Goal: Information Seeking & Learning: Learn about a topic

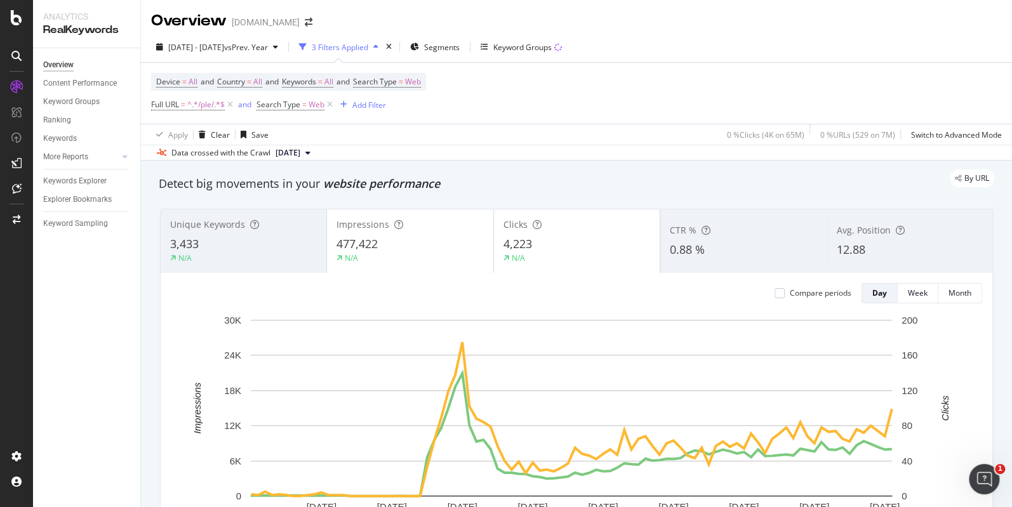
drag, startPoint x: 599, startPoint y: 110, endPoint x: 590, endPoint y: 108, distance: 9.9
click at [599, 110] on div "Device = All and Country = All and Keywords = All and Search Type = Web Full UR…" at bounding box center [576, 93] width 850 height 61
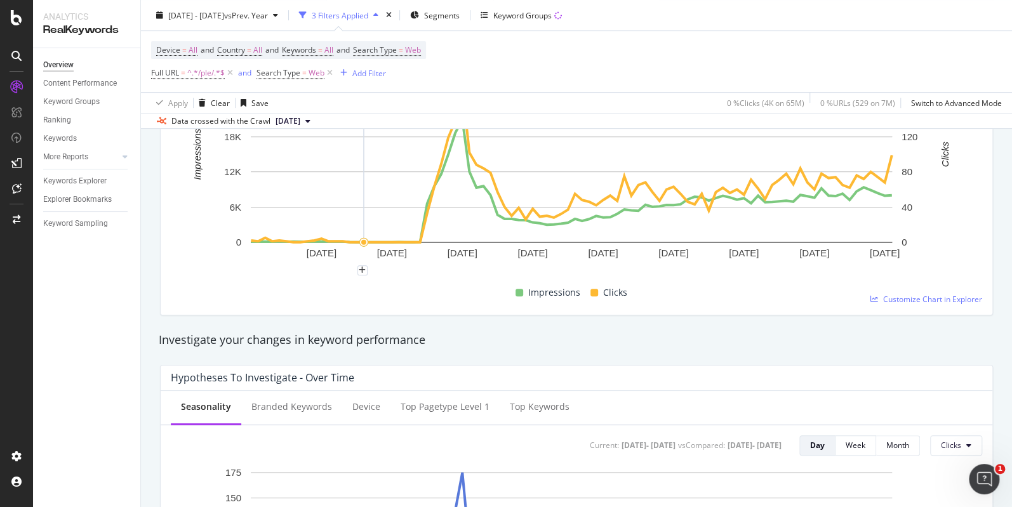
scroll to position [317, 0]
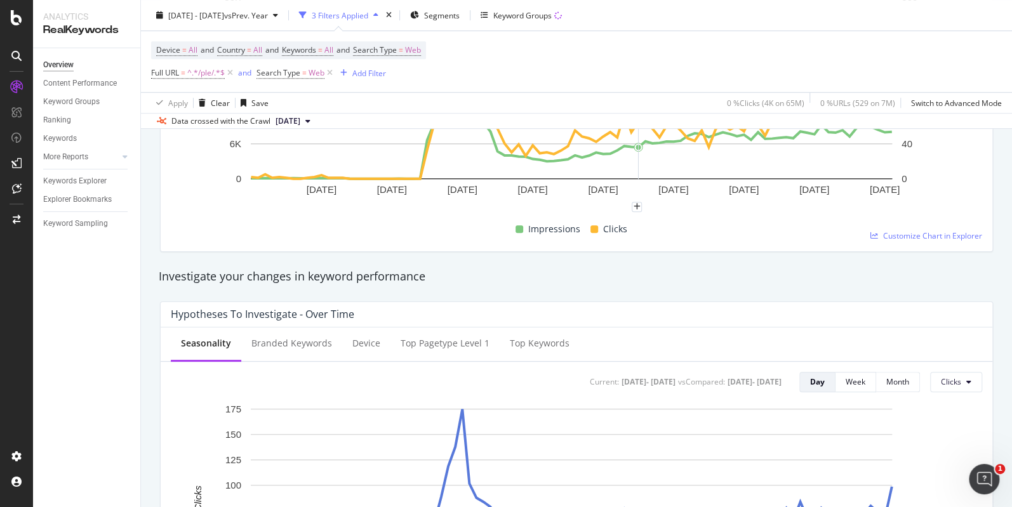
click at [815, 29] on div "2025 Jul. 1st - Sep. 30th vs Prev. Year 3 Filters Applied Segments Keyword Grou…" at bounding box center [576, 17] width 871 height 25
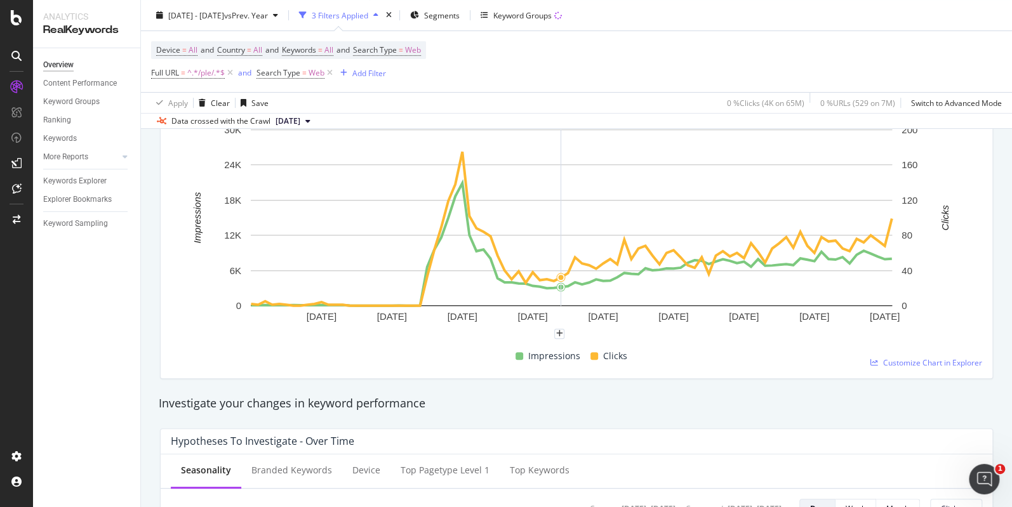
scroll to position [0, 0]
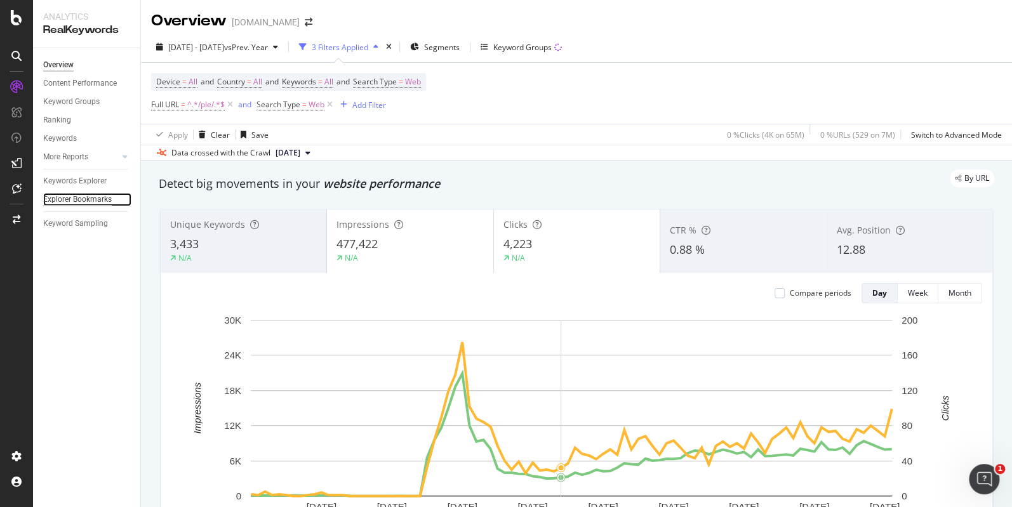
click at [78, 197] on div "Explorer Bookmarks" at bounding box center [77, 199] width 69 height 13
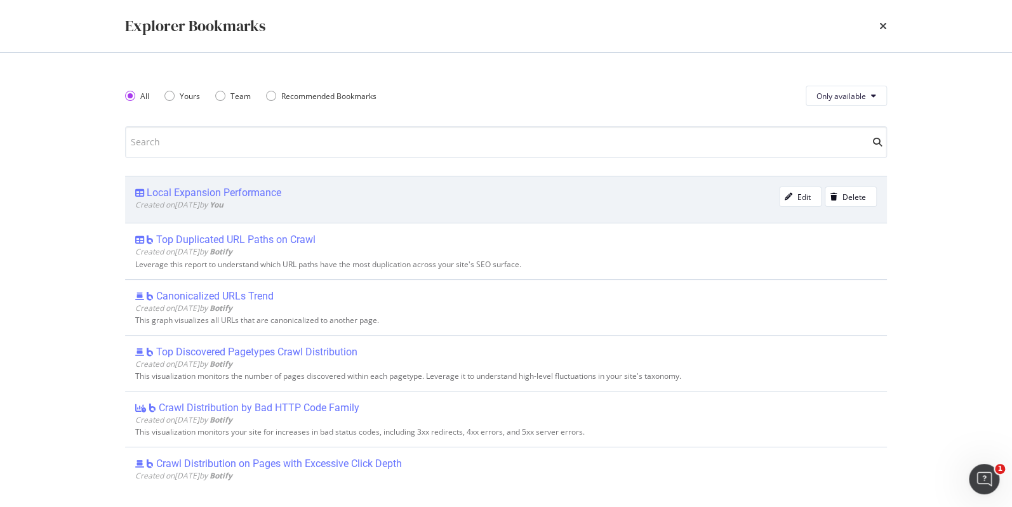
click at [232, 192] on div "Local Expansion Performance" at bounding box center [214, 193] width 135 height 13
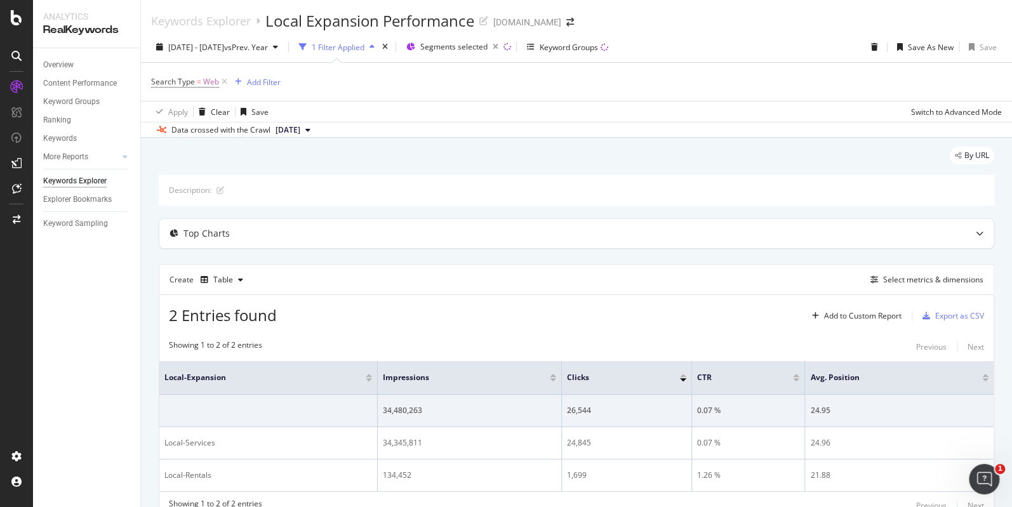
click at [732, 68] on div "Search Type = Web Add Filter" at bounding box center [576, 82] width 850 height 38
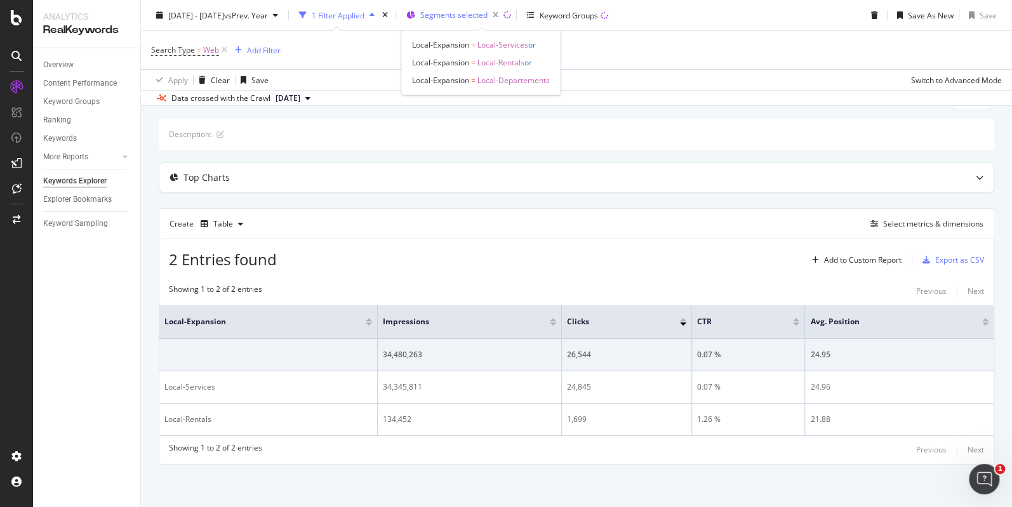
click at [472, 20] on span "Segments selected" at bounding box center [453, 15] width 67 height 11
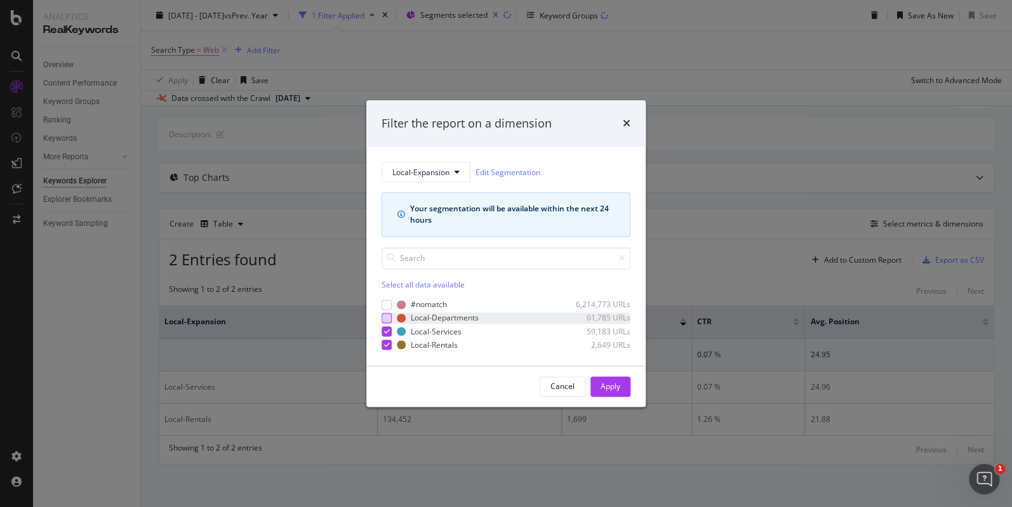
click at [388, 317] on div "modal" at bounding box center [386, 318] width 10 height 10
click at [388, 346] on icon "modal" at bounding box center [387, 345] width 6 height 6
click at [610, 382] on div "Apply" at bounding box center [610, 386] width 20 height 11
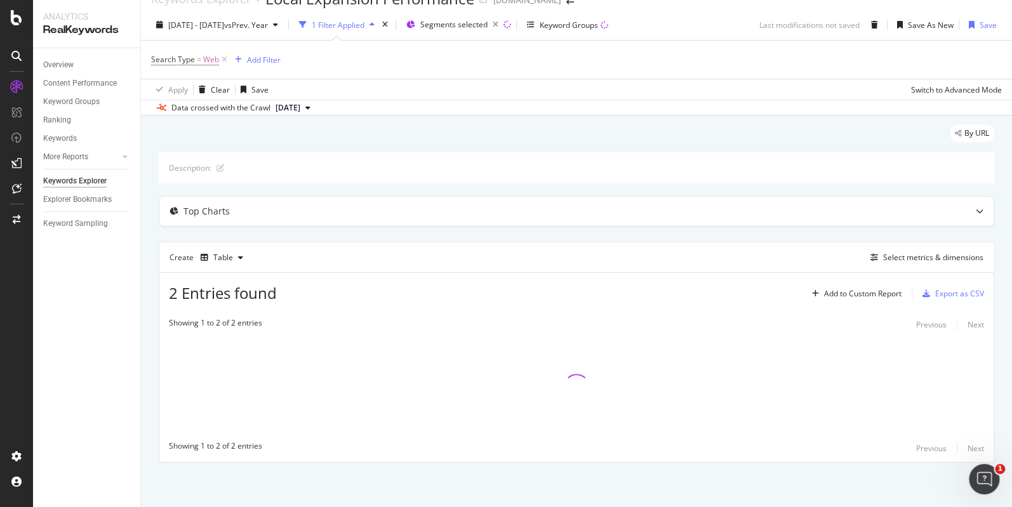
scroll to position [22, 0]
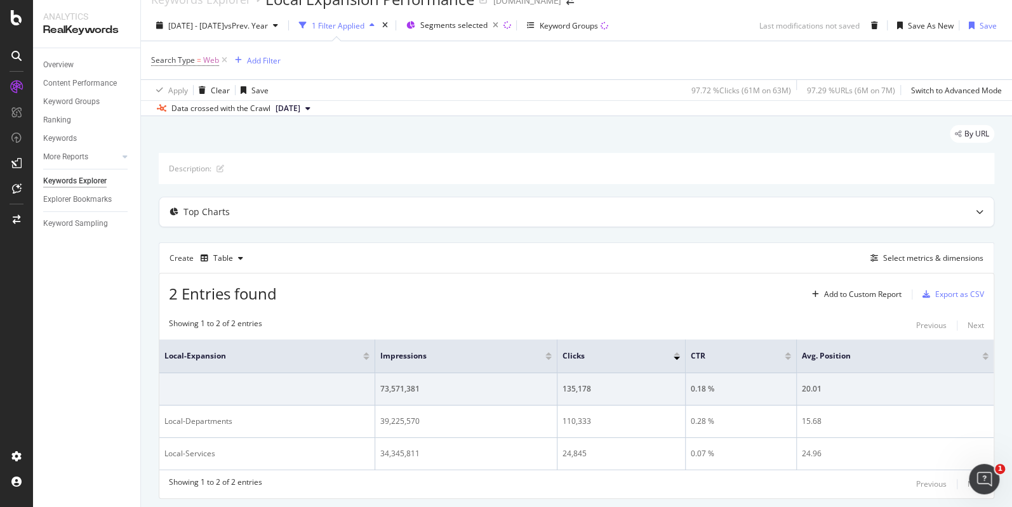
click at [744, 56] on div "Search Type = Web Add Filter" at bounding box center [576, 60] width 850 height 38
click at [466, 26] on span "Segments selected" at bounding box center [453, 25] width 67 height 11
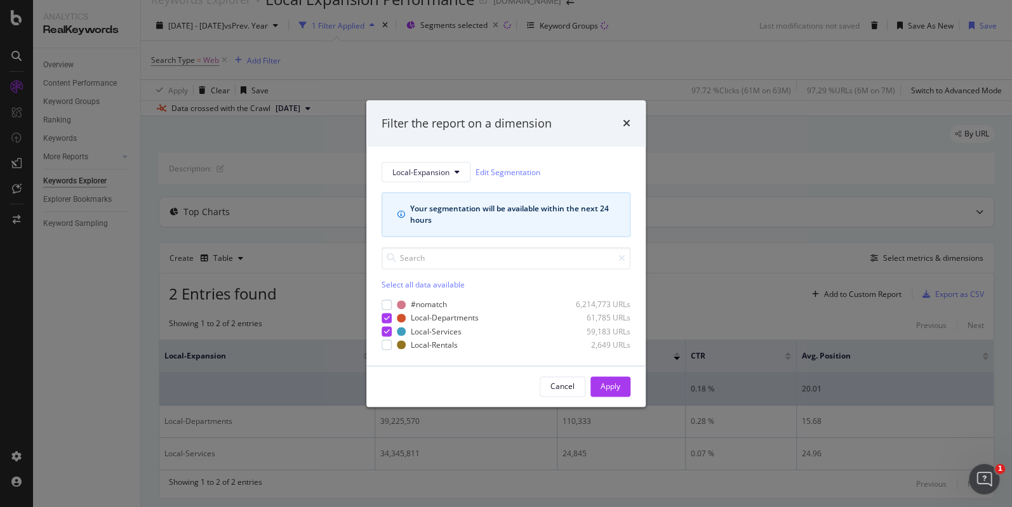
click at [556, 386] on div "Cancel" at bounding box center [562, 386] width 24 height 11
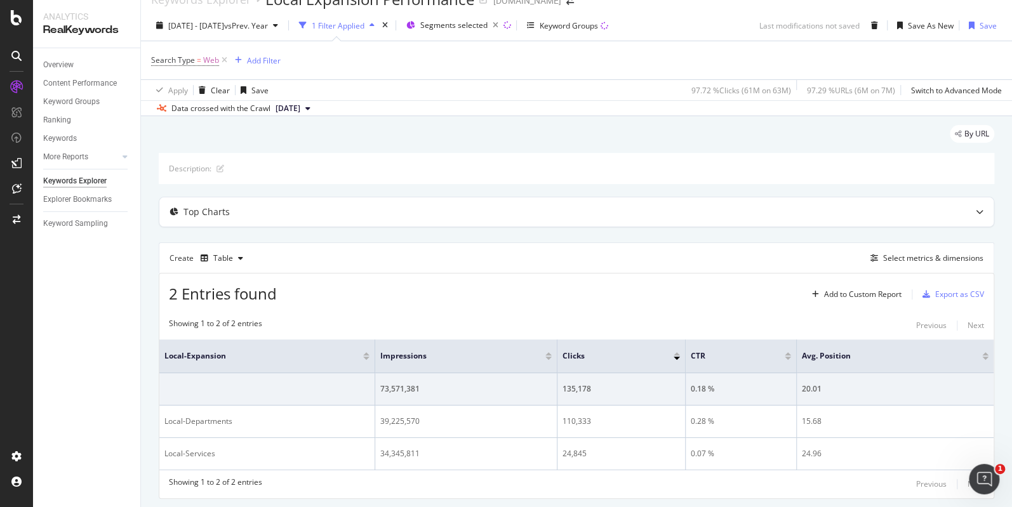
click at [698, 58] on div "Search Type = Web Add Filter" at bounding box center [576, 60] width 850 height 38
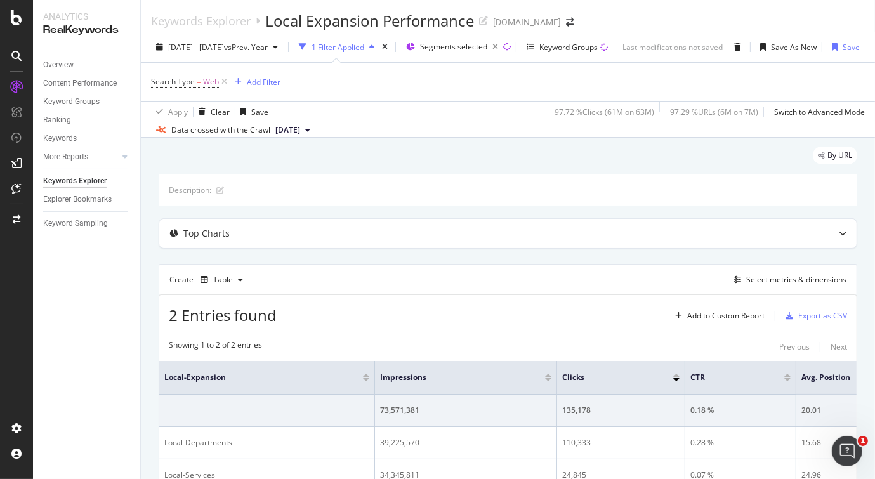
scroll to position [103, 0]
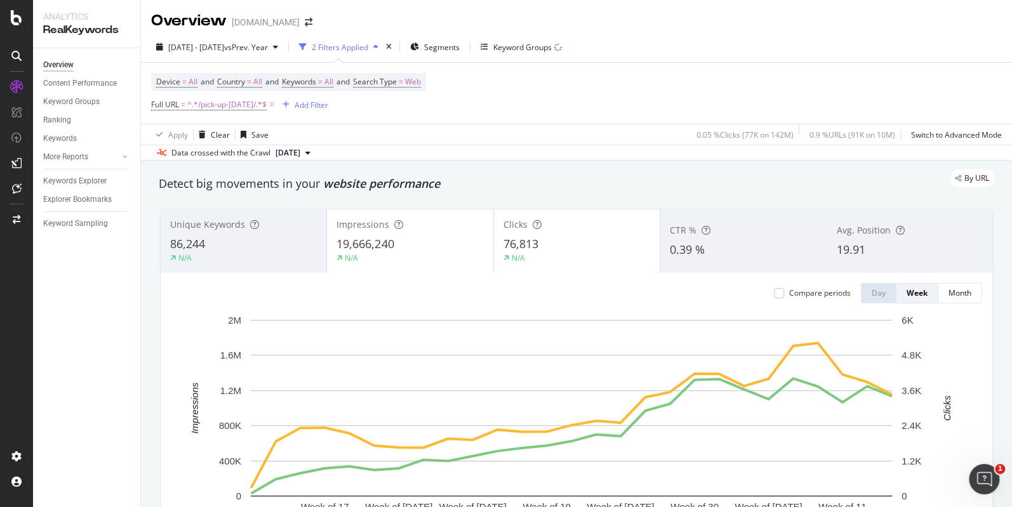
click at [779, 73] on div "Device = All and Country = All and Keywords = All and Search Type = Web Full UR…" at bounding box center [576, 93] width 850 height 61
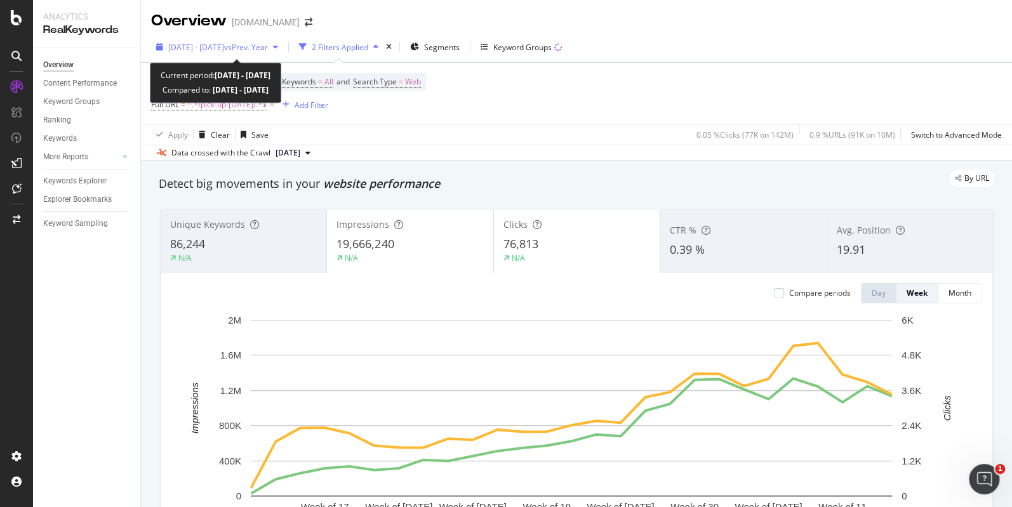
click at [224, 46] on span "[DATE] - [DATE]" at bounding box center [196, 47] width 56 height 11
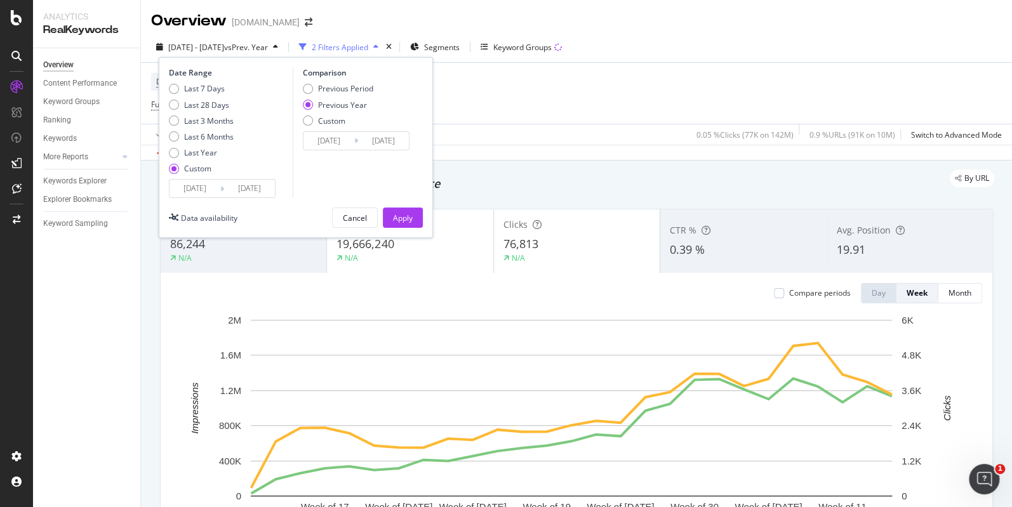
click at [255, 190] on input "2025/08/30" at bounding box center [249, 189] width 51 height 18
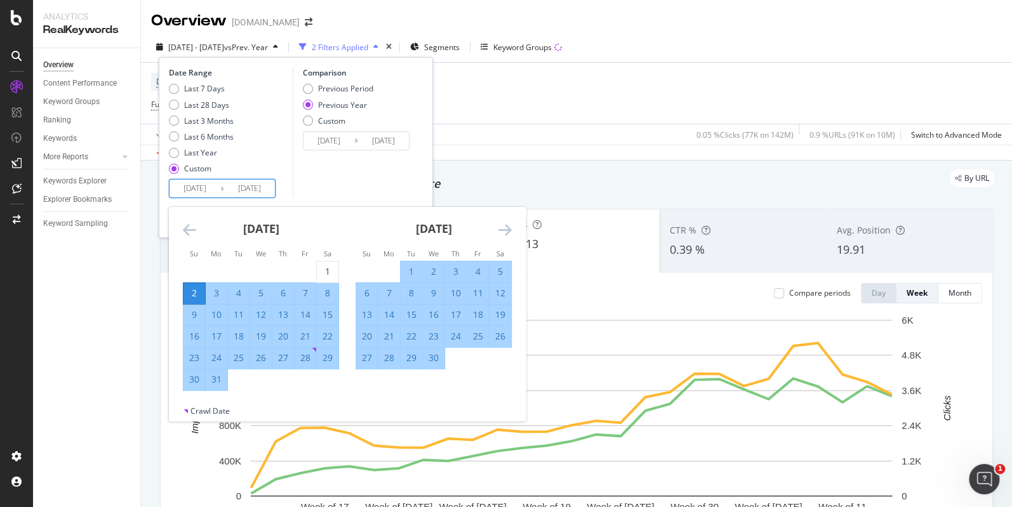
click at [194, 288] on div "2" at bounding box center [194, 293] width 22 height 13
type input "2025/03/02"
type input "2024/03/03"
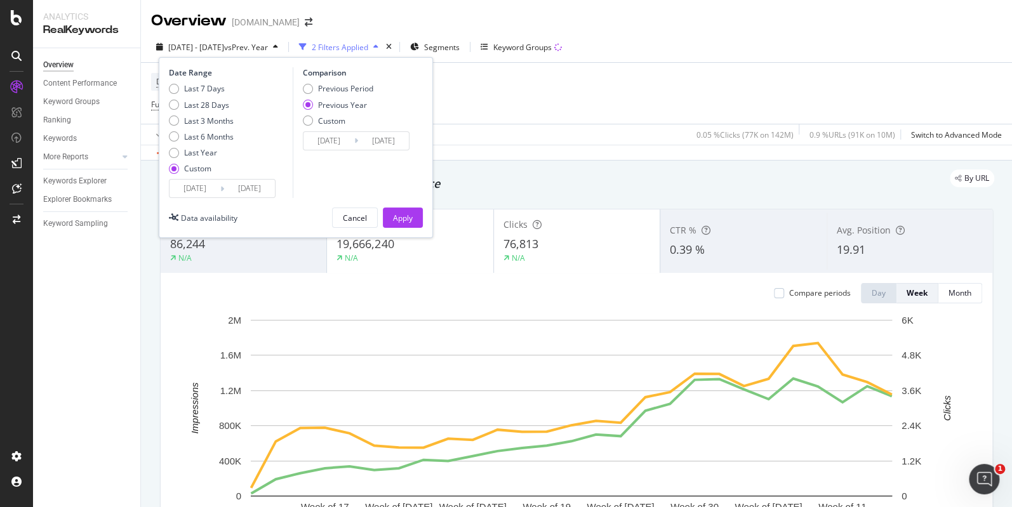
click at [244, 187] on input "2025/03/02" at bounding box center [249, 189] width 51 height 18
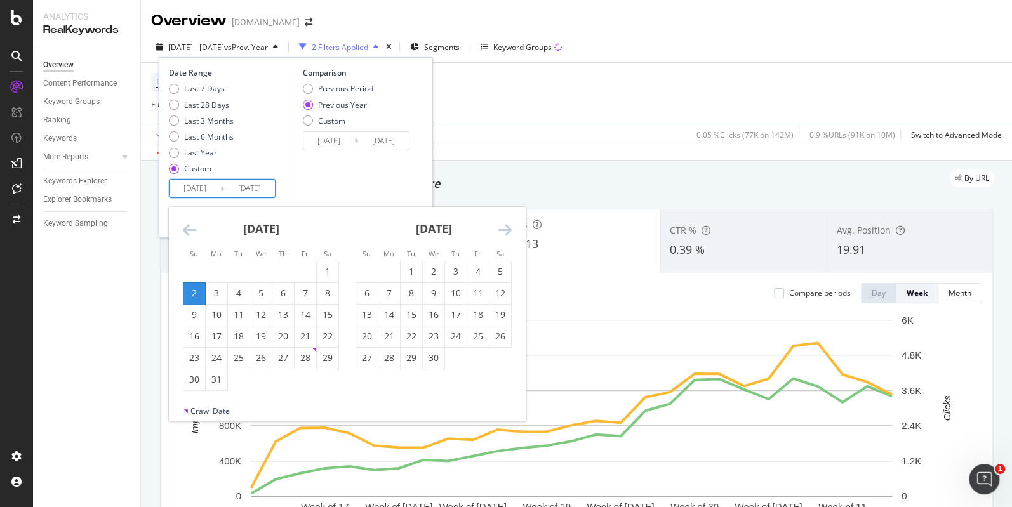
click at [505, 226] on icon "Move forward to switch to the next month." at bounding box center [504, 229] width 13 height 15
click at [506, 226] on icon "Move forward to switch to the next month." at bounding box center [504, 229] width 13 height 15
click at [507, 226] on icon "Move forward to switch to the next month." at bounding box center [504, 229] width 13 height 15
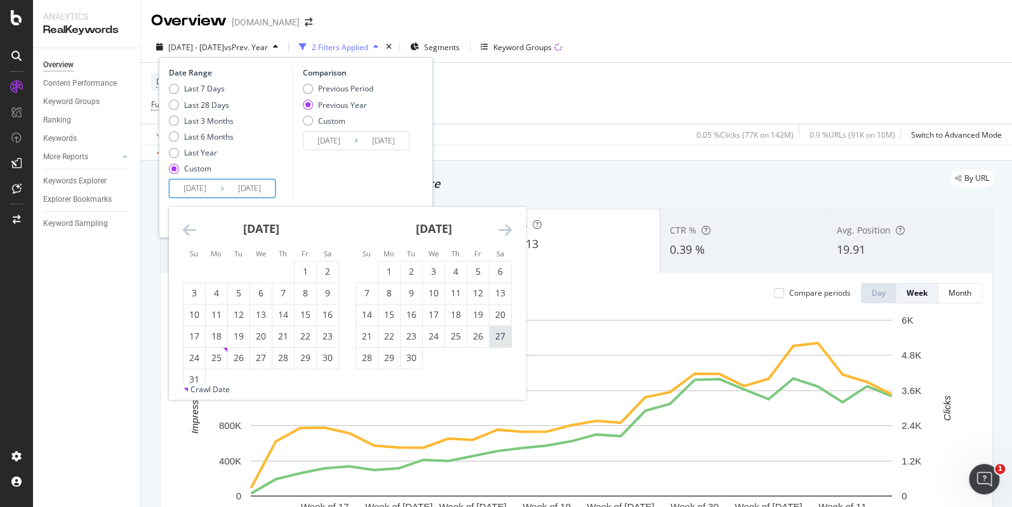
click at [504, 333] on div "27" at bounding box center [500, 336] width 22 height 13
type input "2025/09/27"
type input "2024/09/28"
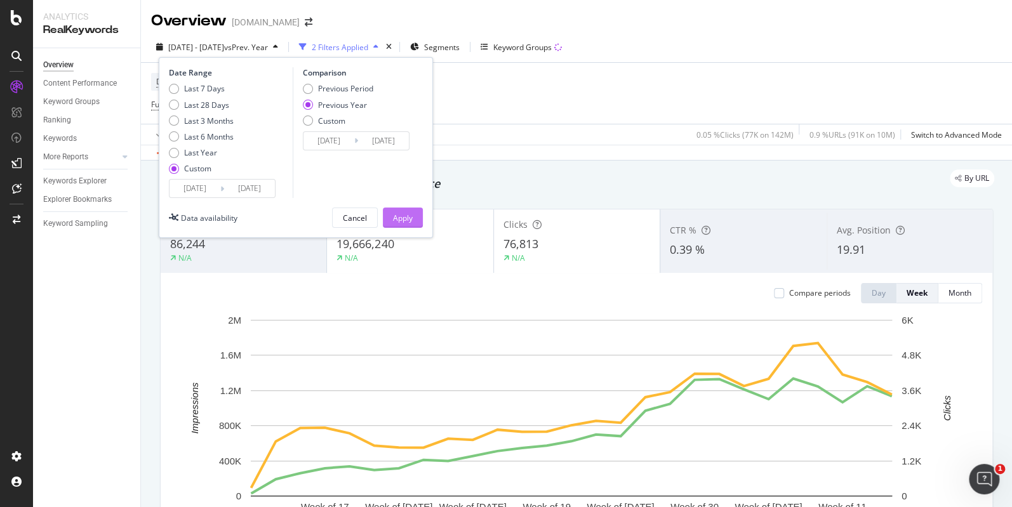
click at [409, 217] on div "Apply" at bounding box center [403, 218] width 20 height 11
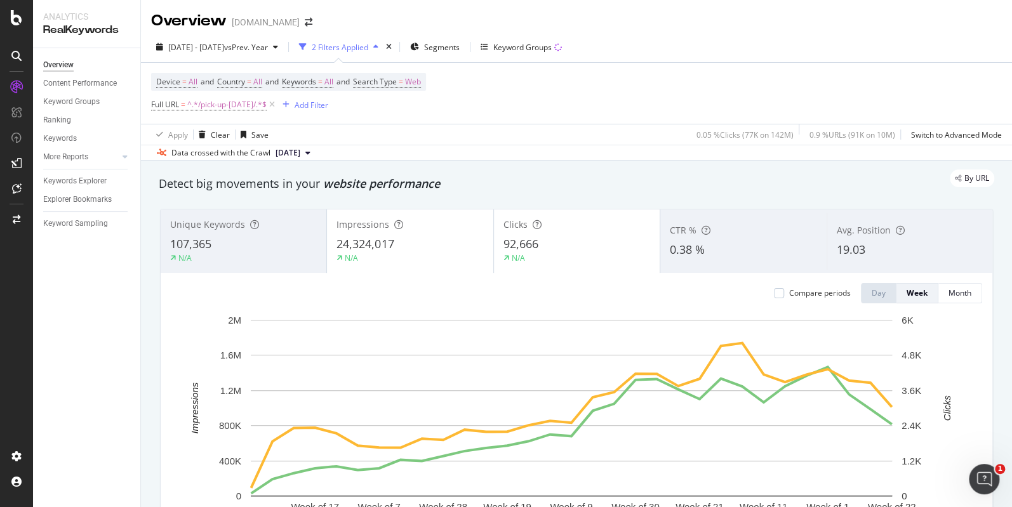
click at [657, 96] on div "Device = All and Country = All and Keywords = All and Search Type = Web Full UR…" at bounding box center [576, 93] width 850 height 61
click at [750, 81] on div "Device = All and Country = All and Keywords = All and Search Type = Web Full UR…" at bounding box center [576, 93] width 850 height 61
click at [726, 39] on div "2025 Mar. 2nd - Sep. 27th vs Prev. Year 2 Filters Applied Segments Keyword Grou…" at bounding box center [576, 49] width 871 height 25
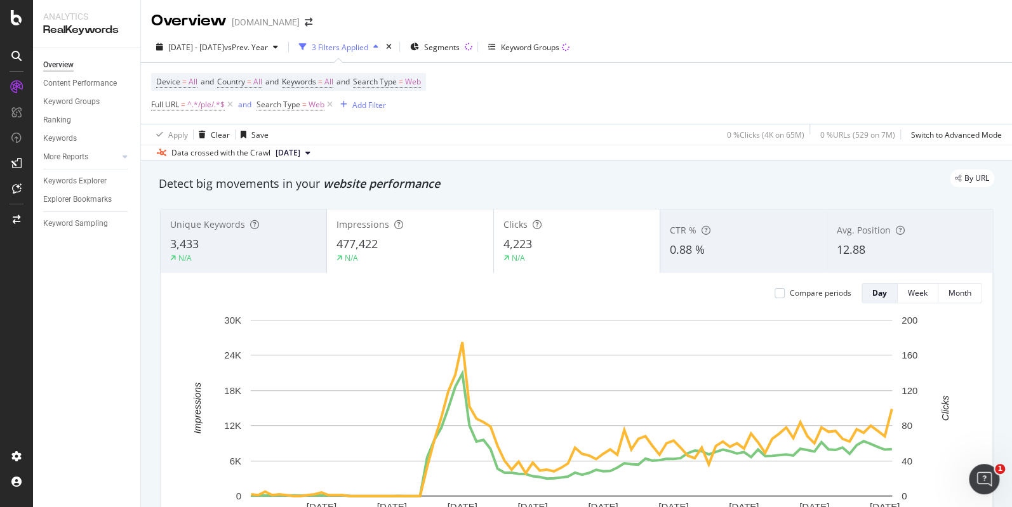
click at [667, 58] on div "2025 Jul. 1st - Sep. 30th vs Prev. Year 3 Filters Applied Segments Keyword Grou…" at bounding box center [576, 49] width 871 height 25
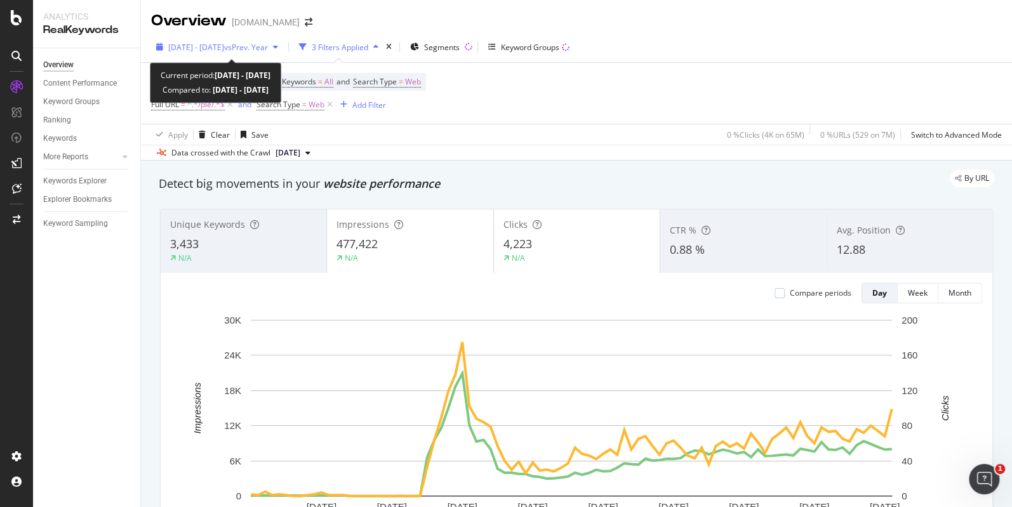
click at [217, 49] on span "2025 Jul. 1st - Sep. 30th" at bounding box center [196, 47] width 56 height 11
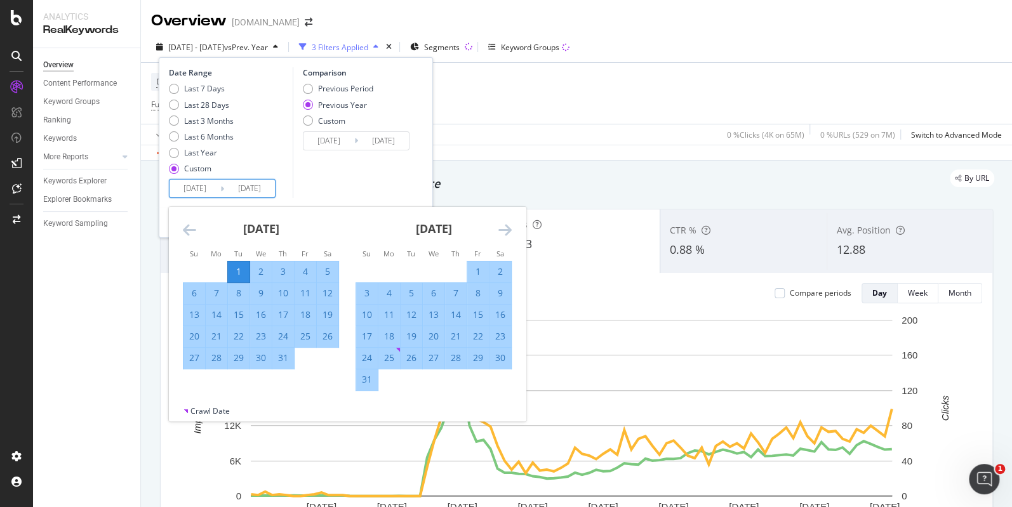
click at [204, 188] on input "2025/07/01" at bounding box center [194, 189] width 51 height 18
click at [234, 271] on div "1" at bounding box center [239, 271] width 22 height 13
click at [260, 190] on input "2025/09/30" at bounding box center [249, 189] width 51 height 18
click at [503, 230] on icon "Move forward to switch to the next month." at bounding box center [504, 229] width 13 height 15
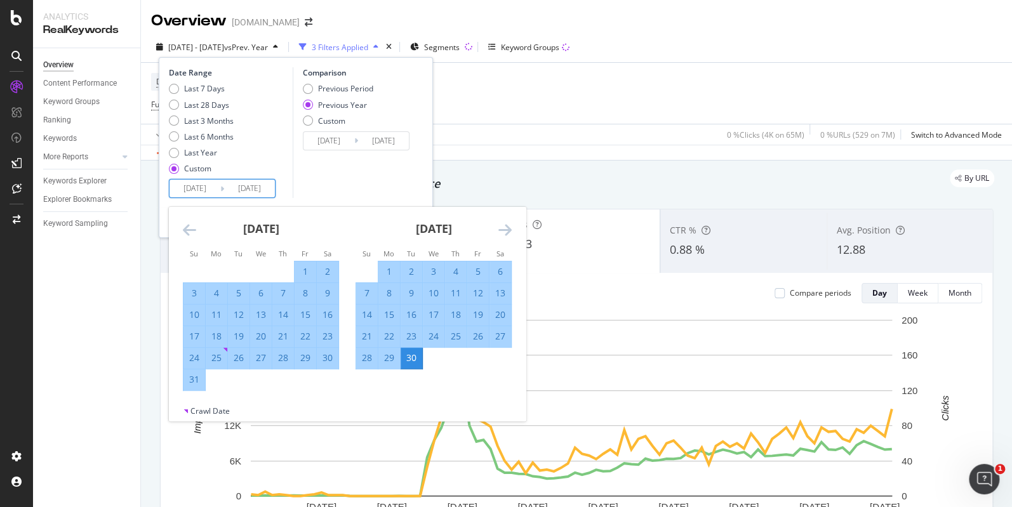
click at [503, 230] on icon "Move forward to switch to the next month." at bounding box center [504, 229] width 13 height 15
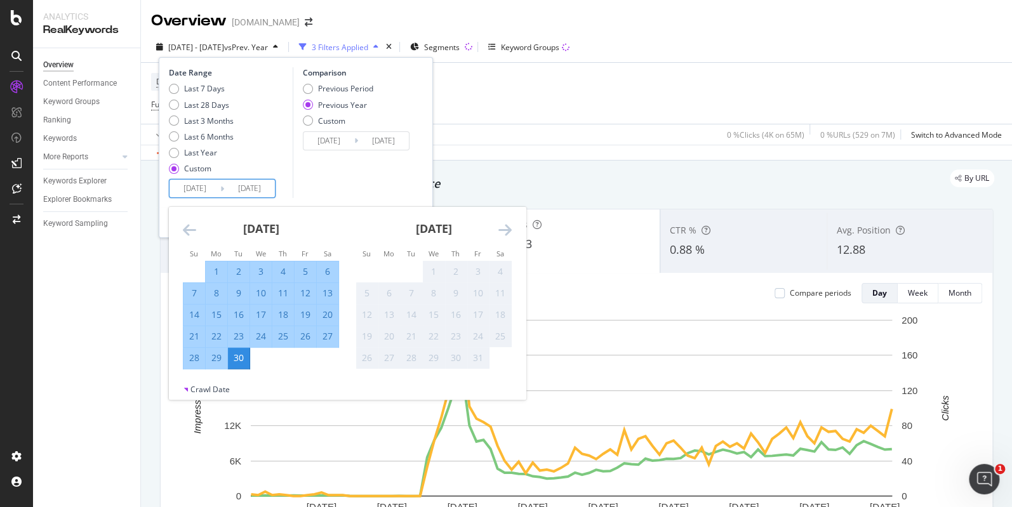
click at [241, 357] on div "30" at bounding box center [239, 358] width 22 height 13
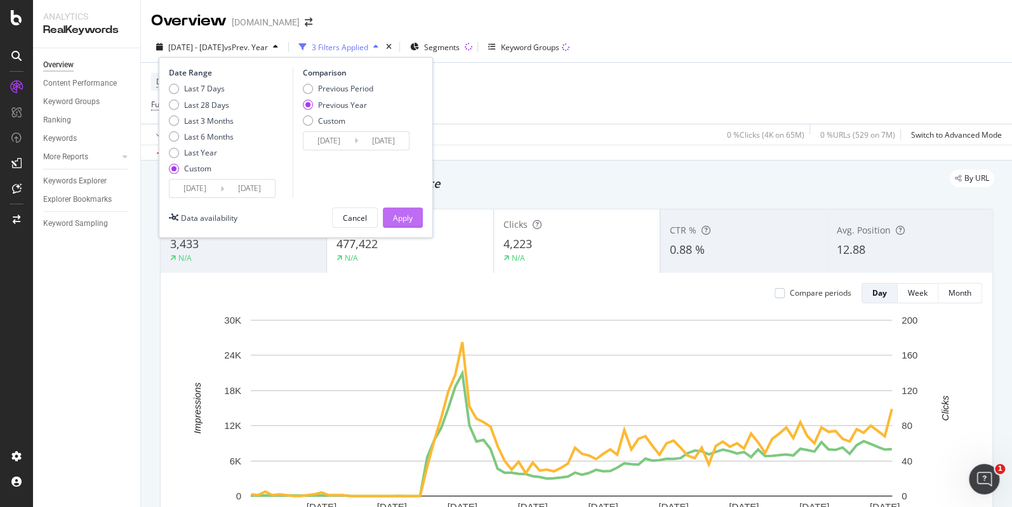
click at [397, 225] on div "Apply" at bounding box center [403, 217] width 20 height 19
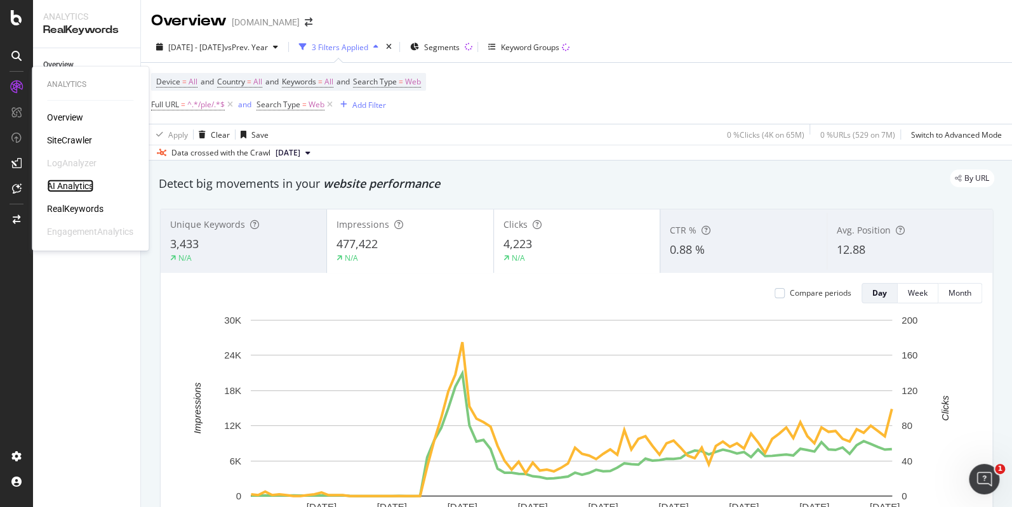
click at [65, 187] on div "AI Analytics" at bounding box center [70, 186] width 46 height 13
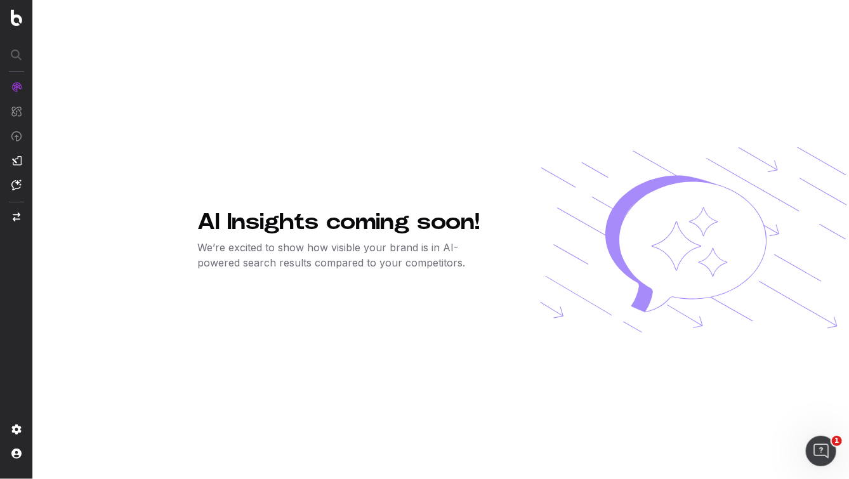
click at [553, 95] on div "AI Insights coming soon! We’re excited to show how visible your brand is in AI-…" at bounding box center [522, 239] width 650 height 479
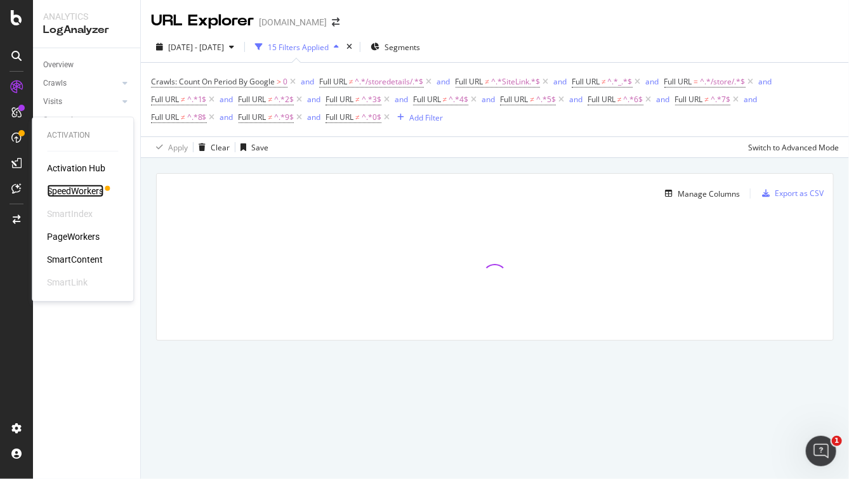
click at [77, 189] on div "SpeedWorkers" at bounding box center [75, 191] width 56 height 13
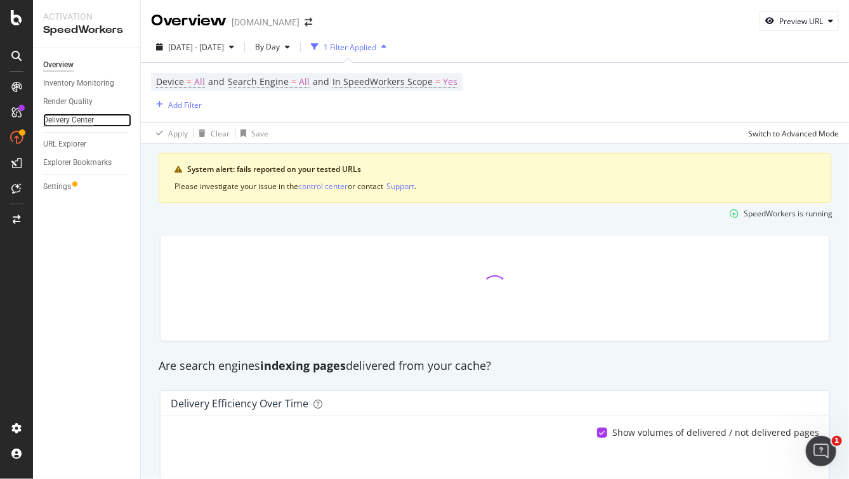
click at [80, 119] on div "Delivery Center" at bounding box center [68, 120] width 51 height 13
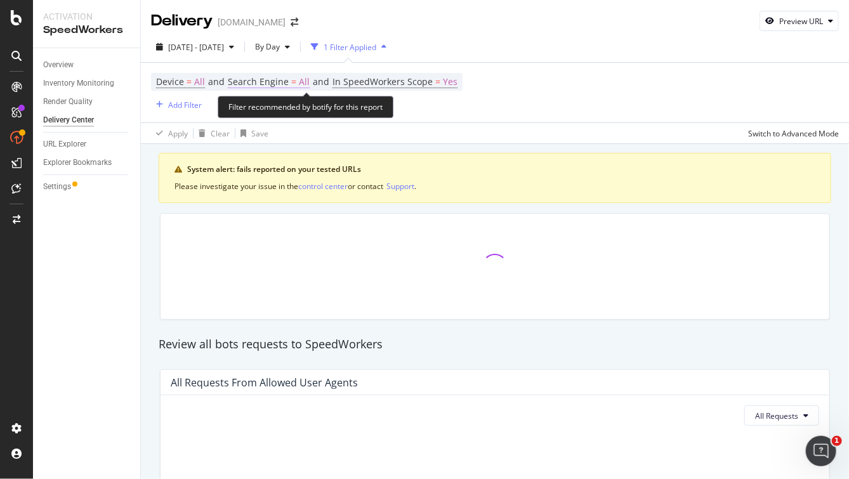
click at [284, 81] on span "Search Engine" at bounding box center [258, 82] width 61 height 12
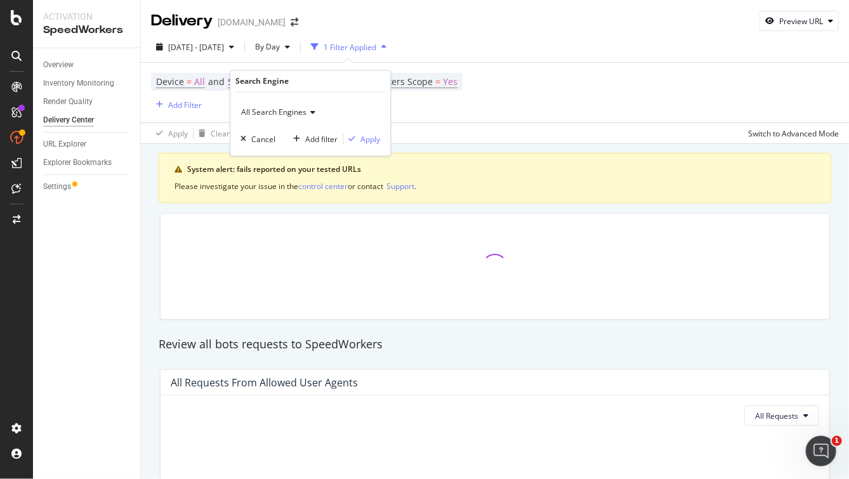
click at [285, 107] on span "All Search Engines" at bounding box center [273, 112] width 65 height 11
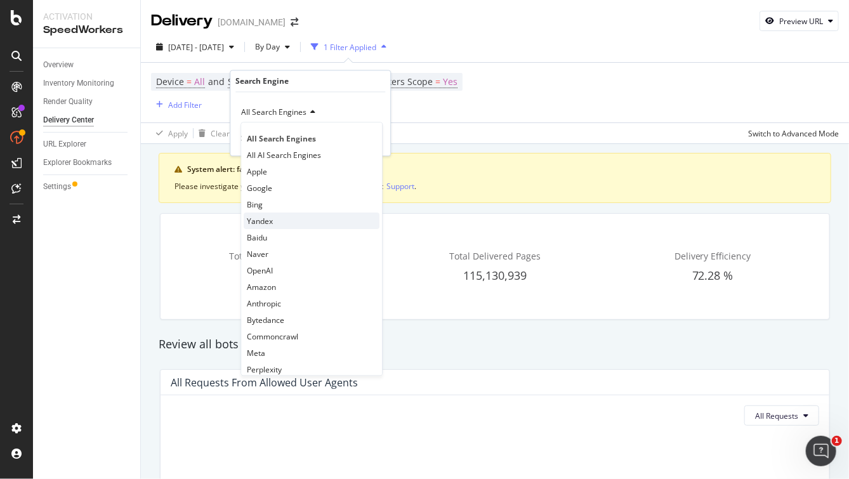
scroll to position [26, 0]
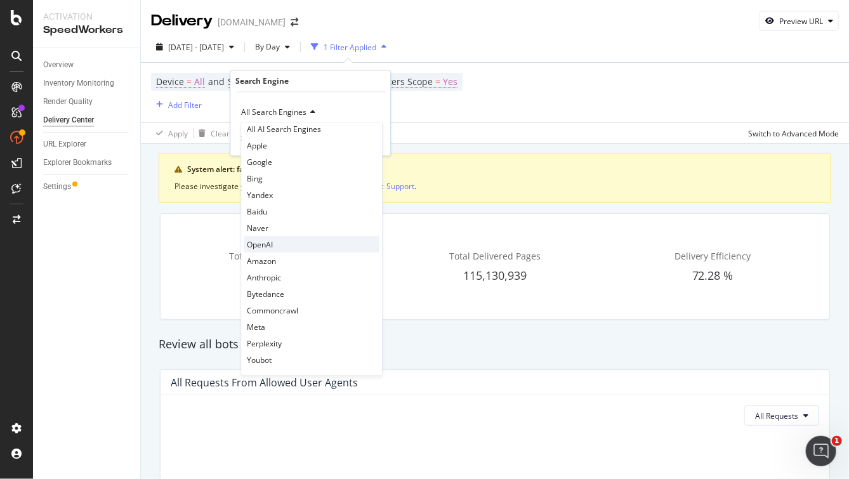
click at [281, 239] on div "OpenAI" at bounding box center [312, 245] width 136 height 16
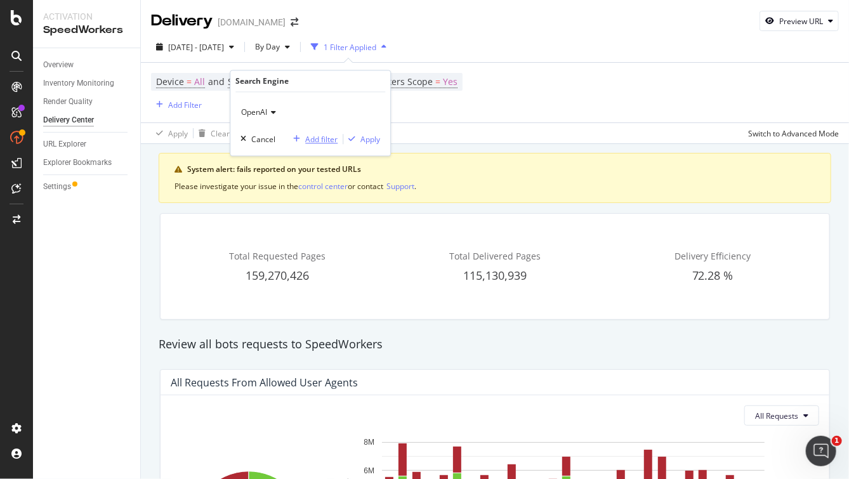
click at [318, 140] on div "Add filter" at bounding box center [321, 139] width 32 height 11
click at [191, 106] on div "Add Filter" at bounding box center [185, 105] width 34 height 11
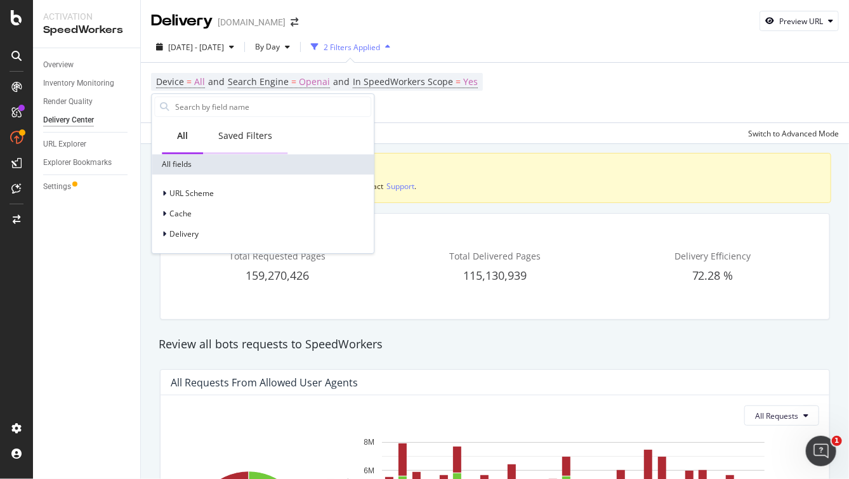
click at [242, 129] on div "Saved Filters" at bounding box center [245, 136] width 84 height 35
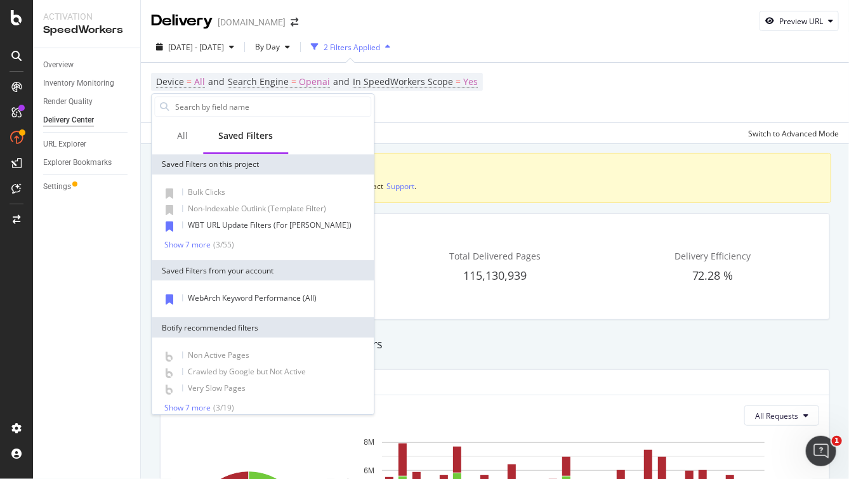
click at [431, 101] on div "Device = All and Search Engine = Openai and In SpeedWorkers Scope = Yes Add Fil…" at bounding box center [317, 92] width 332 height 39
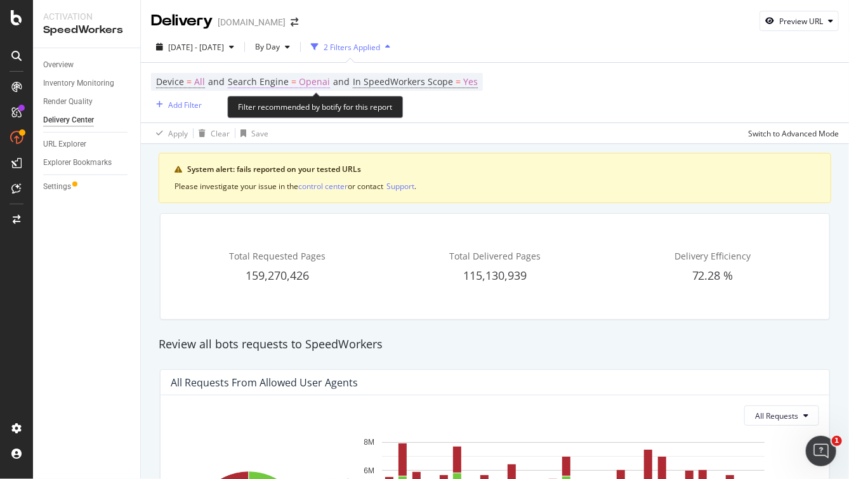
click at [284, 82] on span "Search Engine" at bounding box center [258, 82] width 61 height 12
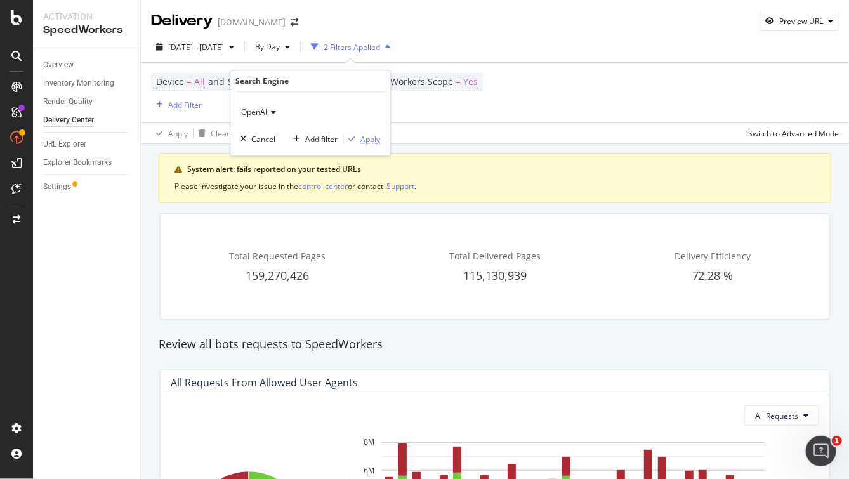
click at [371, 134] on div "Apply" at bounding box center [370, 139] width 20 height 11
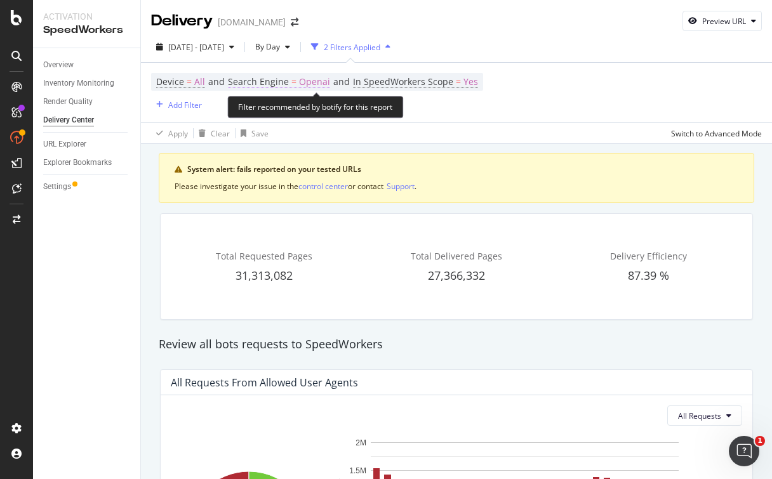
click at [312, 82] on span "Openai" at bounding box center [314, 82] width 31 height 18
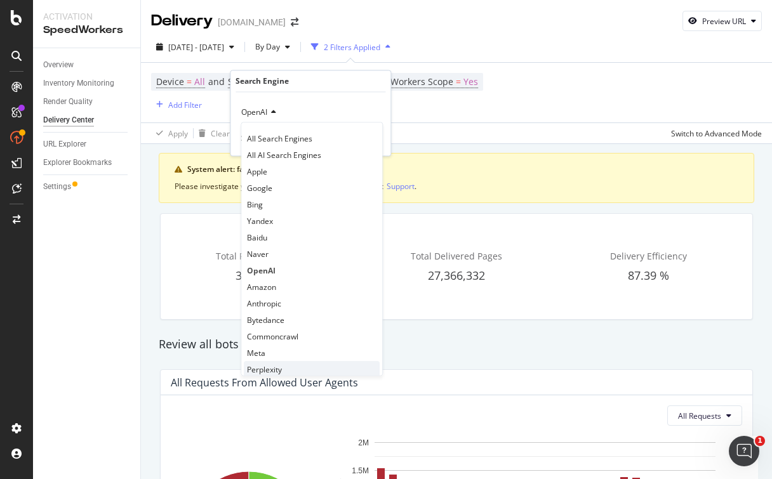
click at [291, 362] on div "Perplexity" at bounding box center [312, 370] width 136 height 16
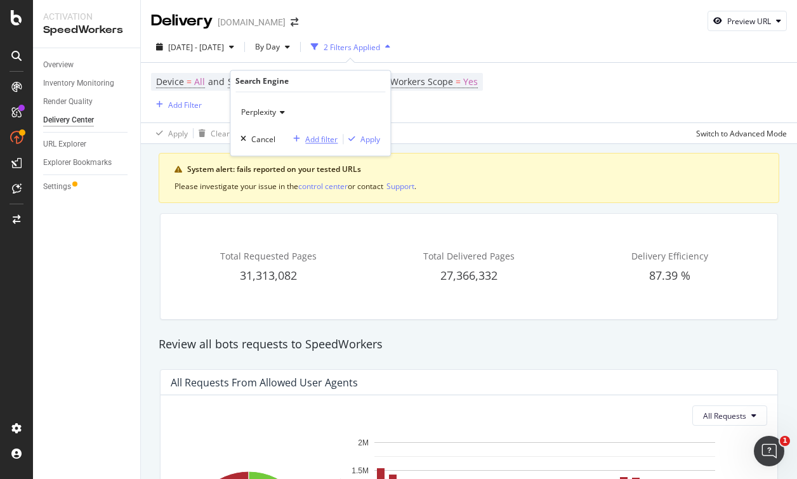
click at [317, 137] on div "Add filter" at bounding box center [321, 139] width 32 height 11
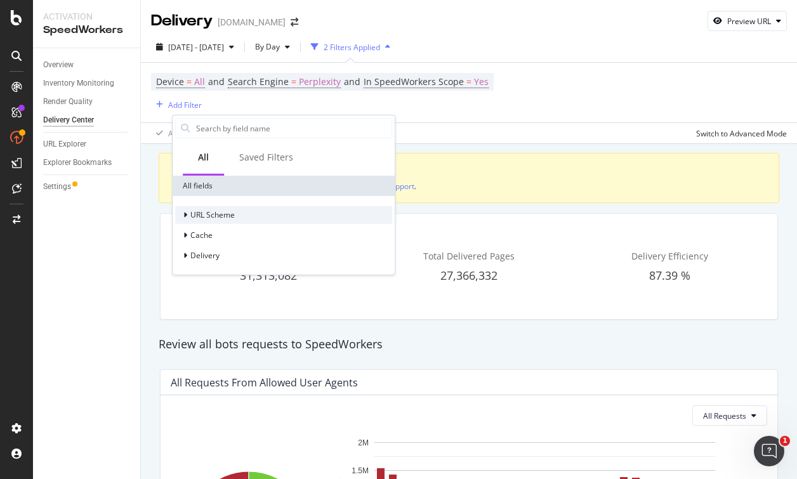
click at [183, 214] on icon at bounding box center [185, 215] width 4 height 8
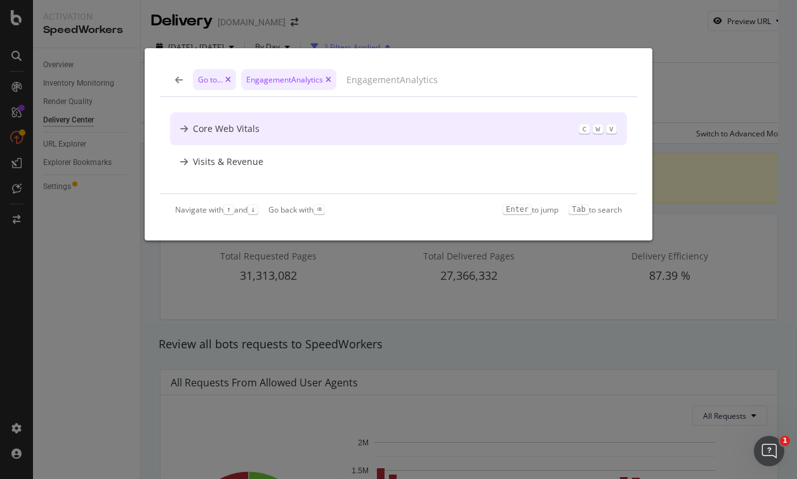
click at [249, 133] on div "Core Web Vitals" at bounding box center [226, 128] width 67 height 13
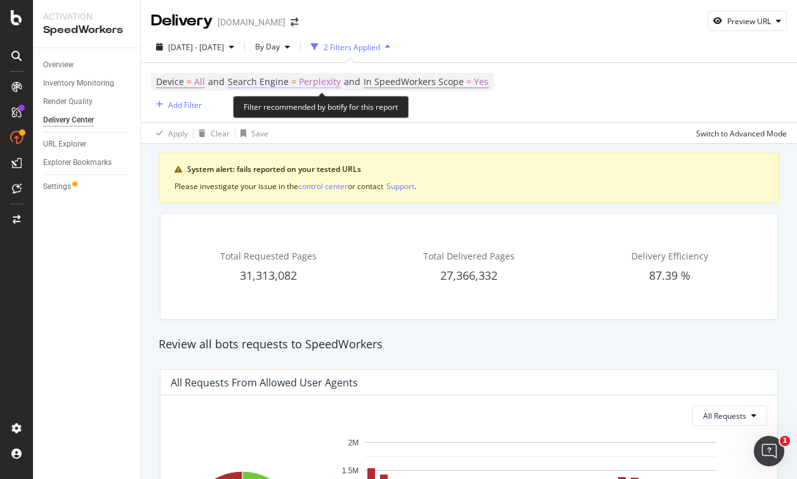
click at [316, 81] on span "Perplexity" at bounding box center [320, 82] width 42 height 18
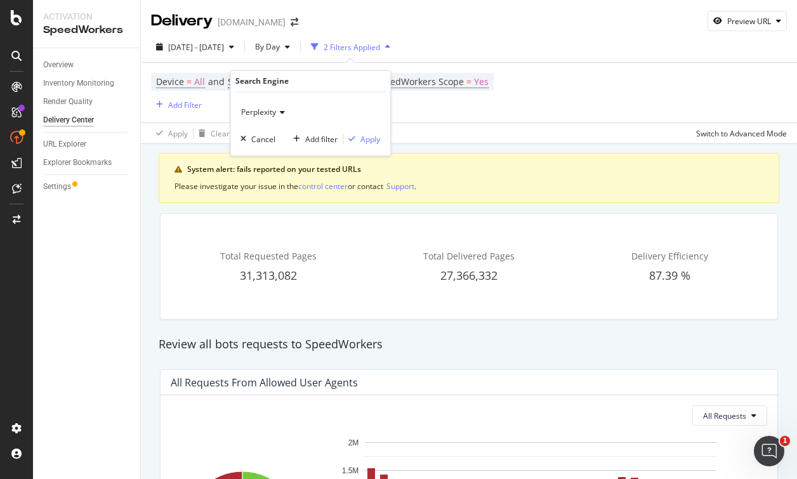
click at [275, 114] on span "Perplexity" at bounding box center [258, 112] width 35 height 11
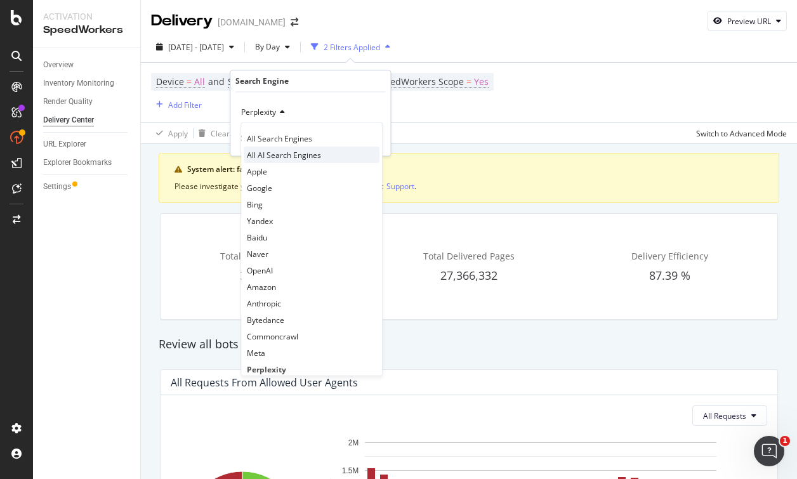
click at [297, 154] on span "All AI Search Engines" at bounding box center [284, 155] width 74 height 11
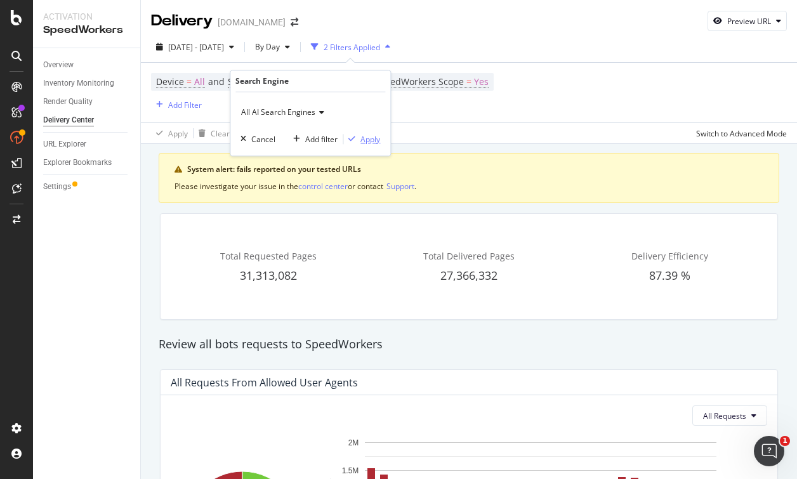
click at [374, 140] on div "Apply" at bounding box center [370, 139] width 20 height 11
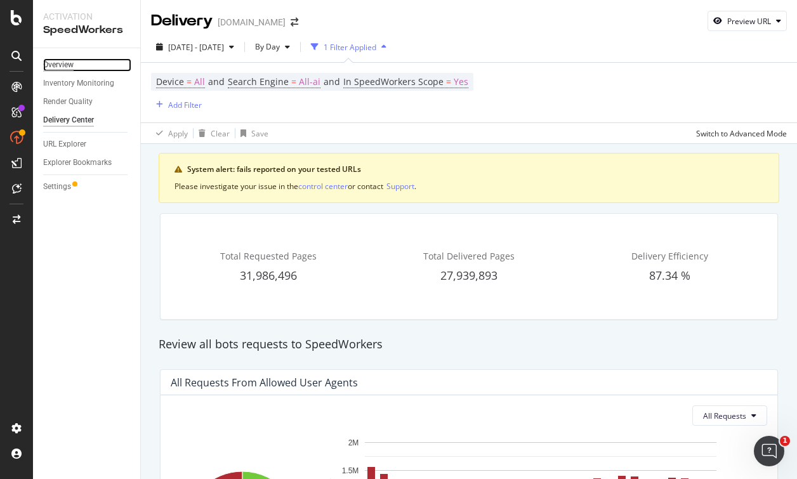
click at [60, 67] on div "Overview" at bounding box center [58, 64] width 30 height 13
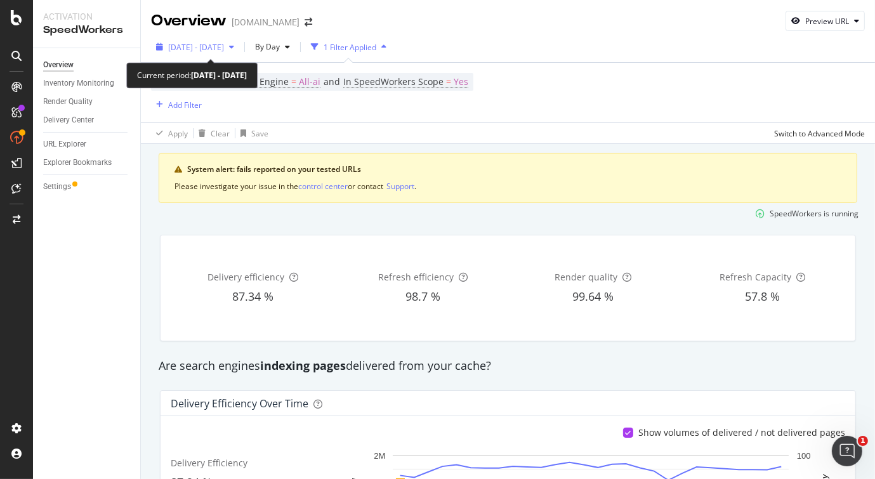
click at [224, 48] on span "2025 Sep. 10th - Oct. 7th" at bounding box center [196, 47] width 56 height 11
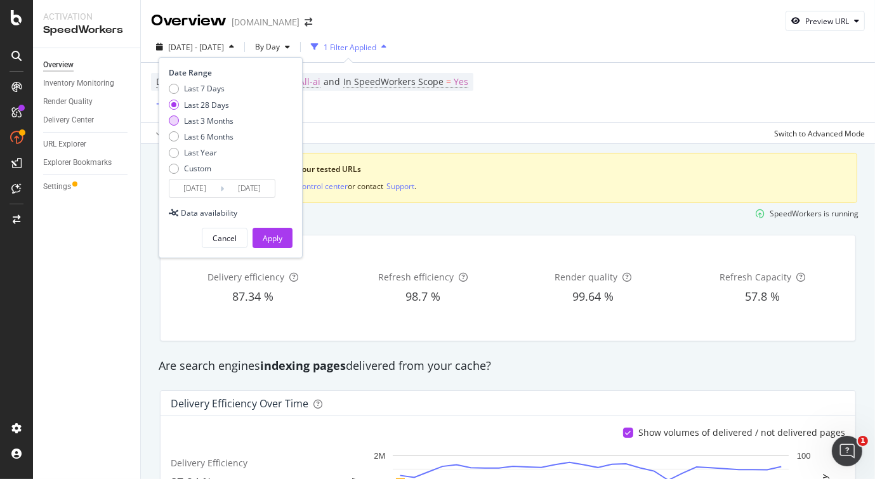
click at [179, 120] on div "Last 3 Months" at bounding box center [201, 120] width 65 height 11
click at [177, 136] on div "Last 6 Months" at bounding box center [174, 136] width 10 height 10
type input "[DATE]"
click at [274, 233] on div "Apply" at bounding box center [273, 238] width 20 height 11
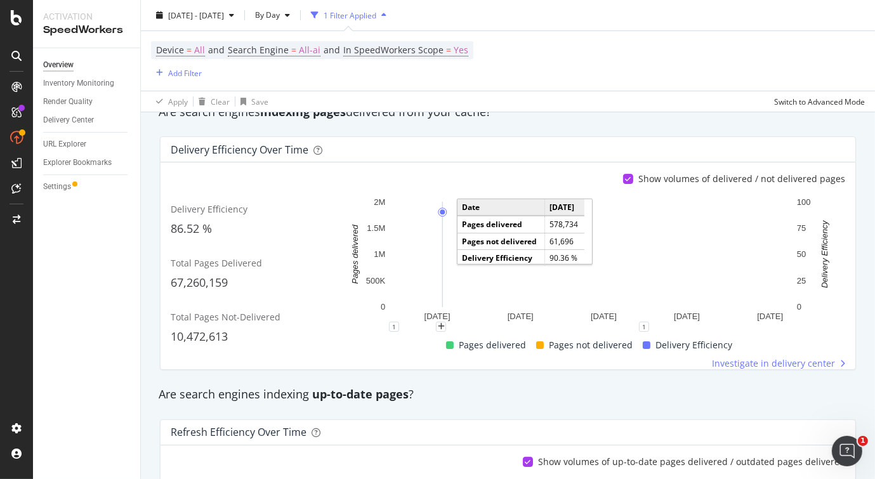
scroll to position [190, 0]
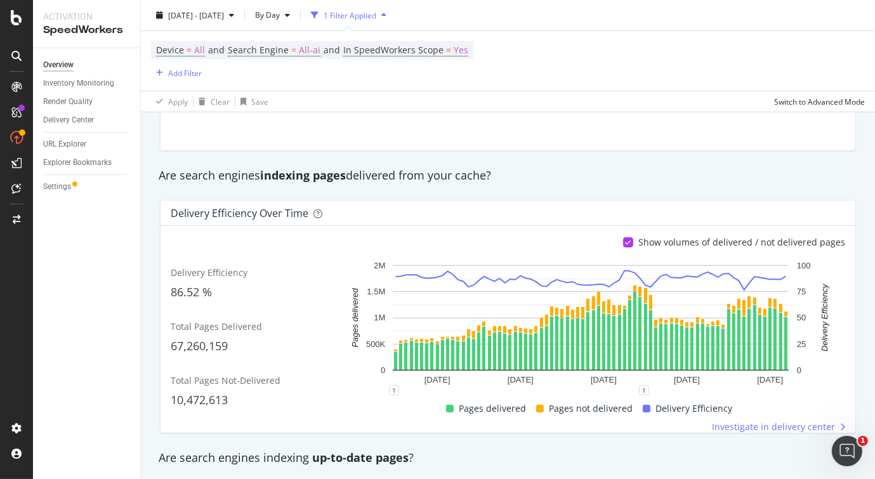
click at [540, 169] on div "Are search engines indexing pages delivered from your cache?" at bounding box center [507, 176] width 711 height 16
click at [627, 239] on icon at bounding box center [629, 242] width 6 height 6
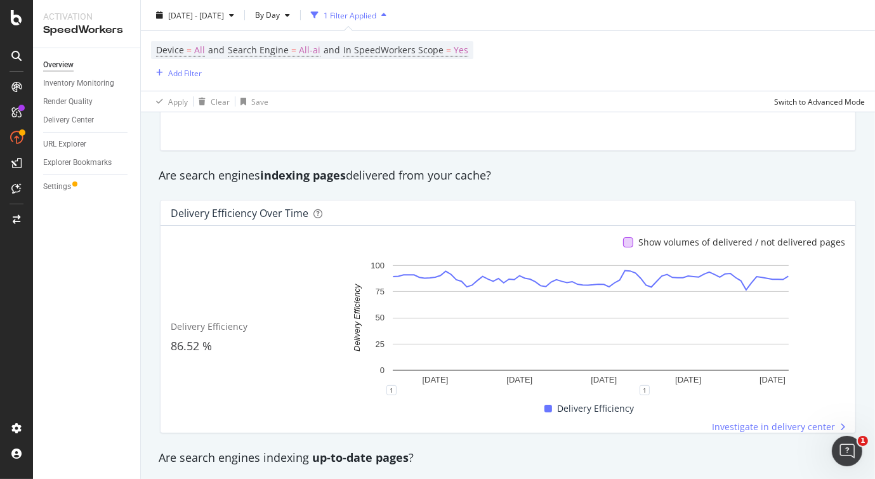
click at [624, 241] on div at bounding box center [628, 242] width 10 height 10
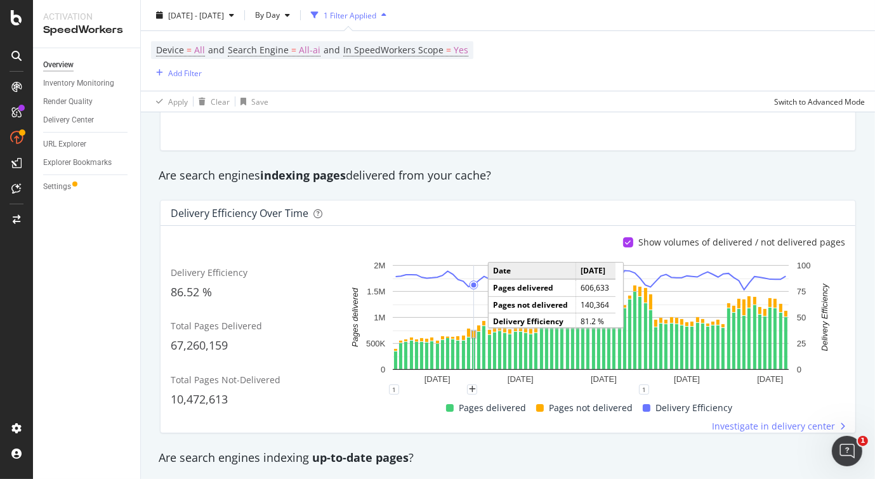
scroll to position [63, 0]
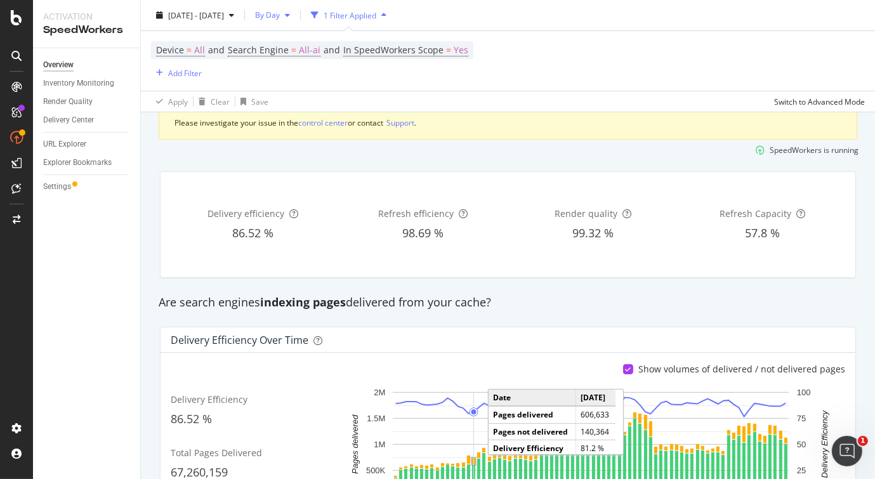
click at [295, 14] on div "button" at bounding box center [287, 15] width 15 height 8
click at [296, 88] on span "By Week" at bounding box center [293, 87] width 34 height 11
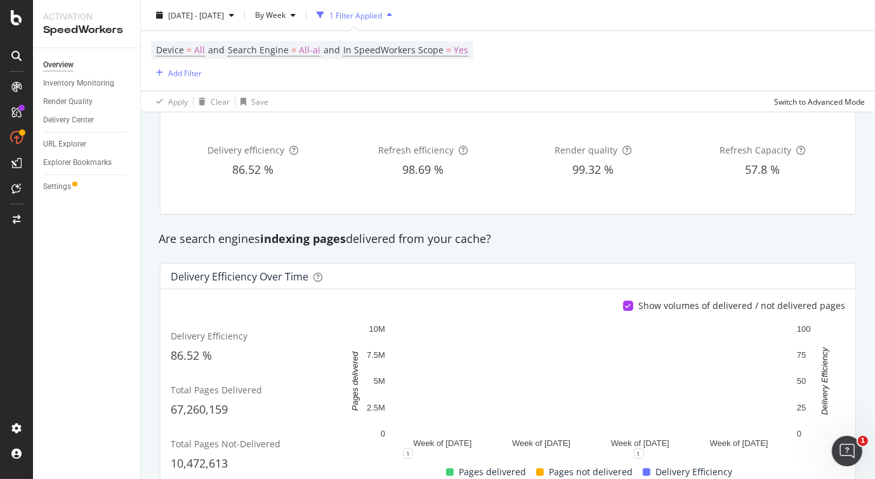
scroll to position [63, 0]
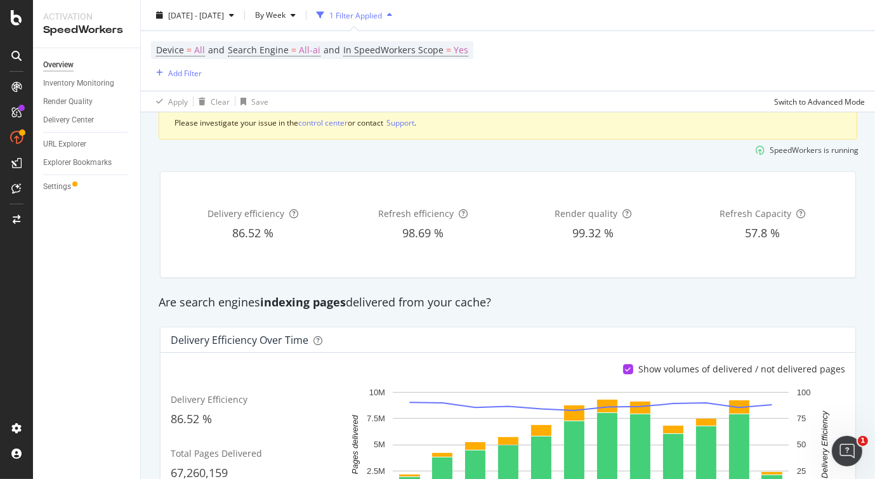
click at [539, 149] on div "SpeedWorkers is running" at bounding box center [507, 150] width 711 height 21
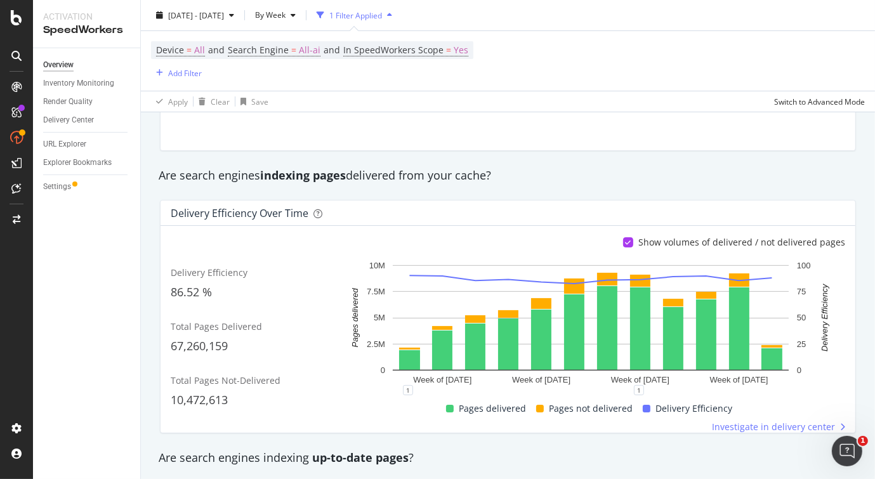
scroll to position [254, 0]
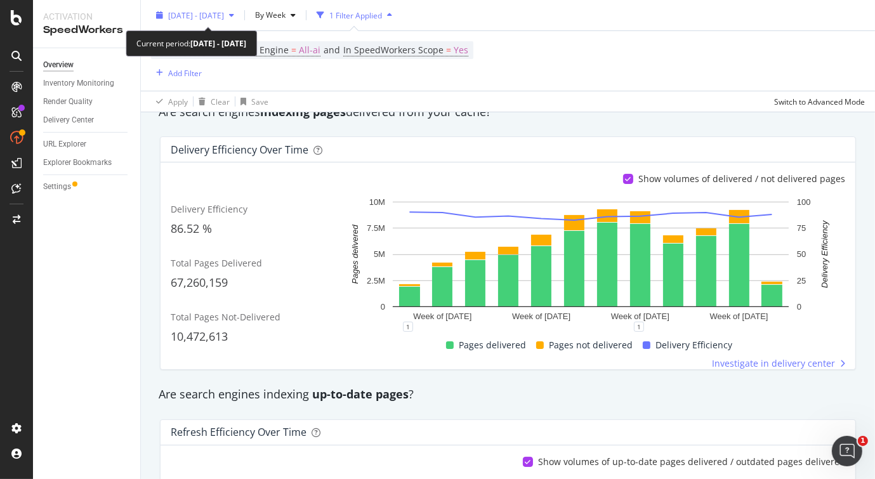
click at [222, 15] on span "[DATE] - [DATE]" at bounding box center [196, 15] width 56 height 11
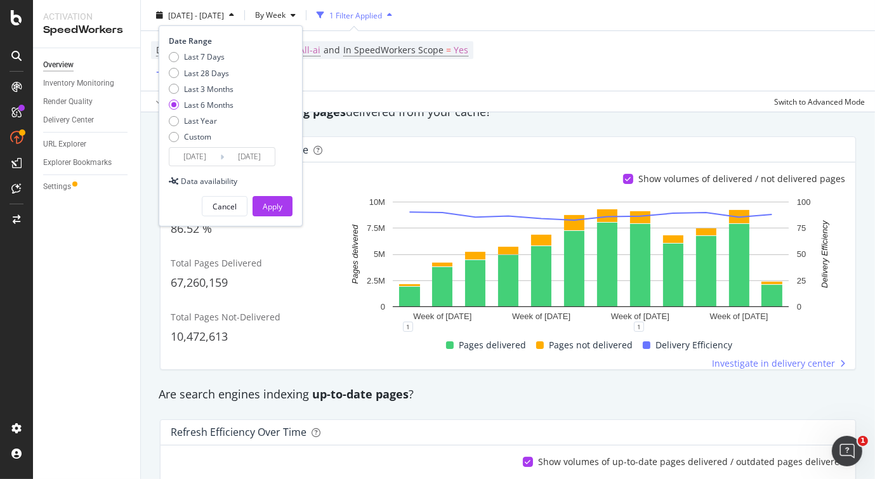
click at [528, 15] on div "2025 Apr. 8th - Oct. 7th By Week 1 Filter Applied Date Range Last 7 Days Last 2…" at bounding box center [508, 17] width 734 height 25
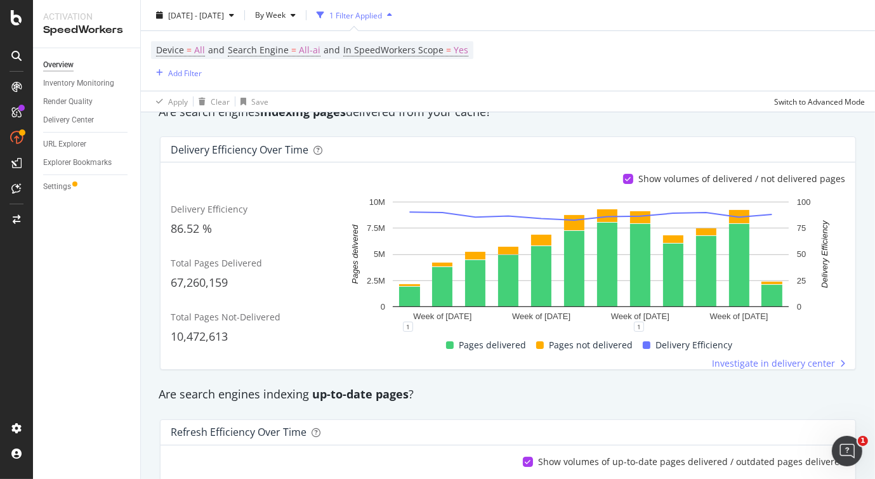
click at [595, 345] on span "Pages not delivered" at bounding box center [591, 345] width 84 height 15
drag, startPoint x: 216, startPoint y: 281, endPoint x: 183, endPoint y: 276, distance: 33.4
click at [183, 276] on span "67,260,159" at bounding box center [199, 282] width 57 height 15
click at [247, 281] on div "67,260,159" at bounding box center [255, 283] width 168 height 16
click at [404, 133] on div "Delivery Efficiency over time Show volumes of delivered / not delivered pages D…" at bounding box center [507, 253] width 711 height 254
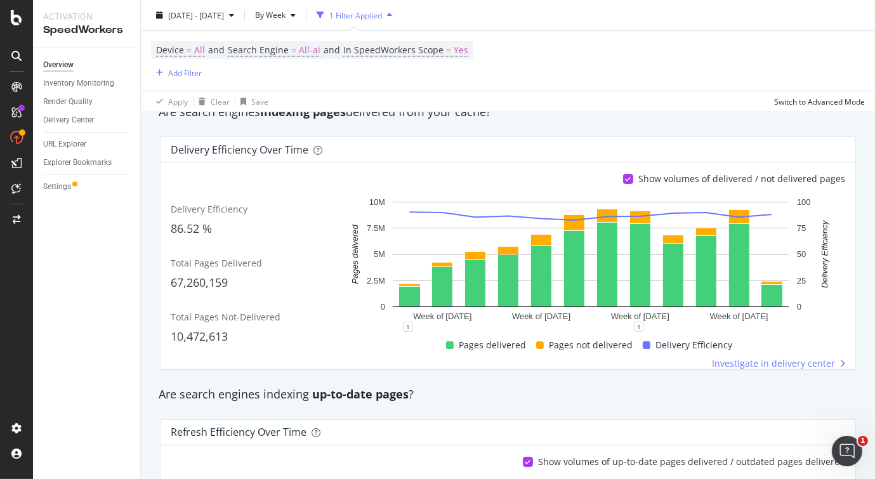
click at [576, 121] on div "Are search engines indexing pages delivered from your cache?" at bounding box center [507, 112] width 711 height 29
drag, startPoint x: 239, startPoint y: 280, endPoint x: 172, endPoint y: 279, distance: 67.3
click at [172, 279] on div "67,260,159" at bounding box center [255, 283] width 168 height 16
copy span "67,260,159"
click at [535, 86] on div "Device = All and Search Engine = All-ai and In SpeedWorkers Scope = Yes Add Fil…" at bounding box center [508, 61] width 714 height 60
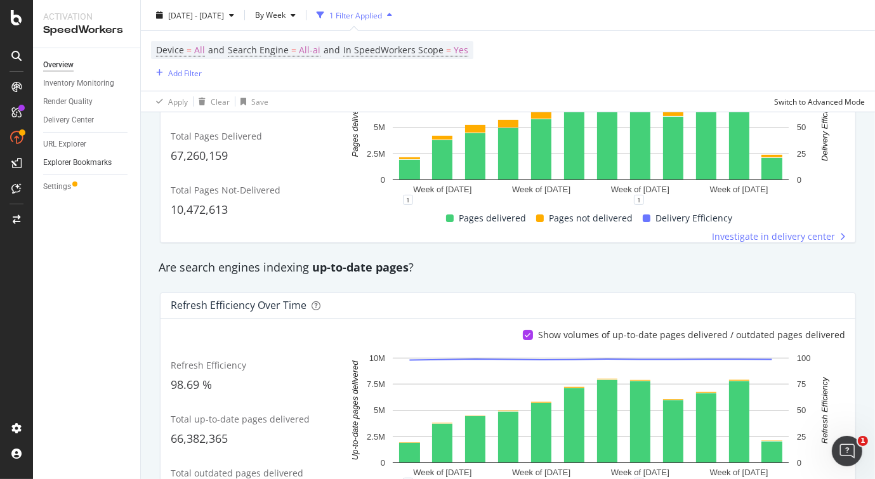
scroll to position [317, 0]
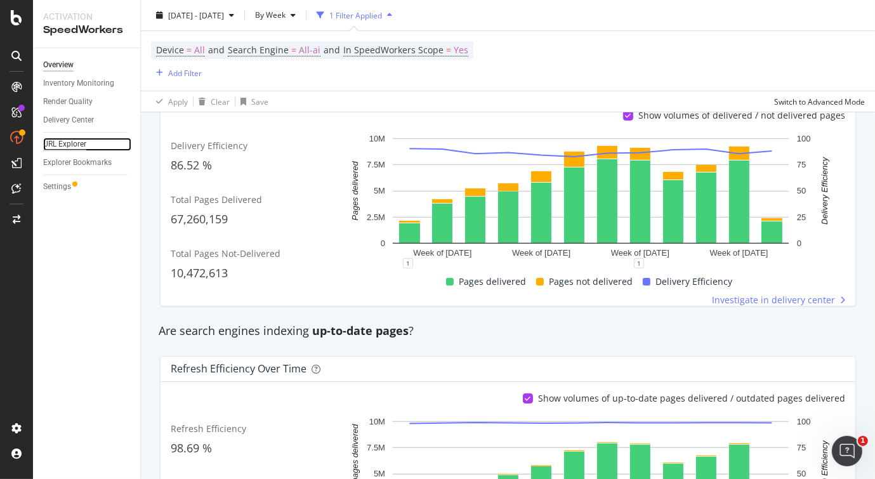
click at [60, 145] on div "URL Explorer" at bounding box center [64, 144] width 43 height 13
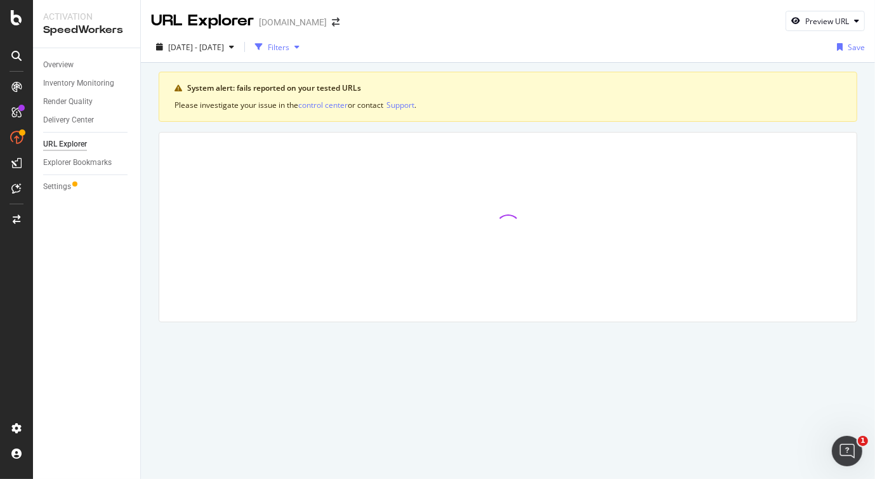
click at [289, 46] on div "Filters" at bounding box center [279, 47] width 22 height 11
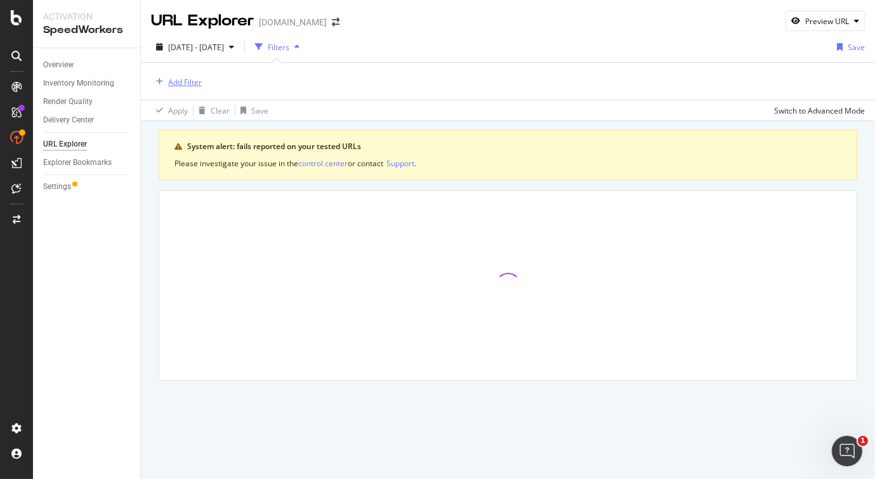
click at [199, 77] on div "Add Filter" at bounding box center [185, 82] width 34 height 11
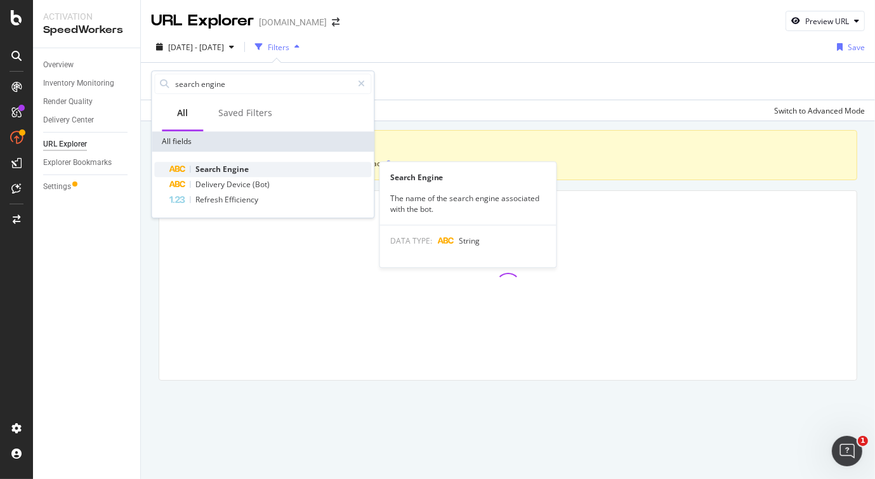
type input "search engine"
click at [239, 171] on span "Engine" at bounding box center [236, 169] width 26 height 11
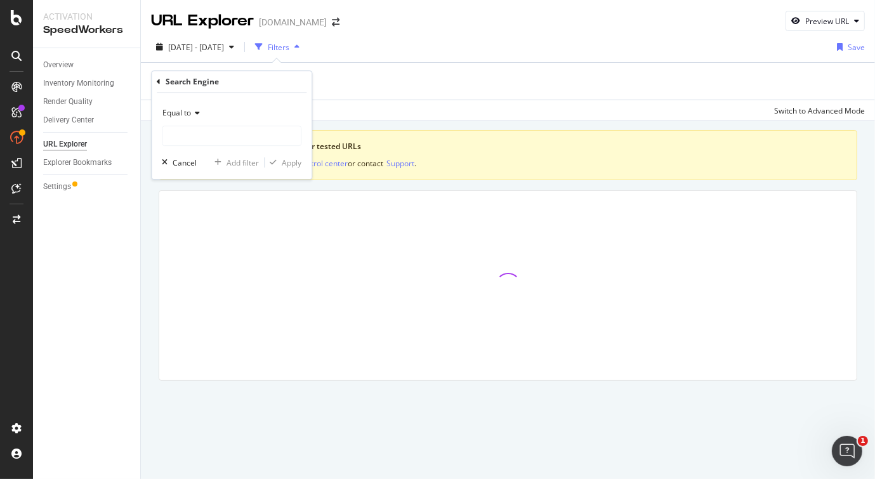
click at [202, 110] on div "Equal to" at bounding box center [232, 113] width 140 height 20
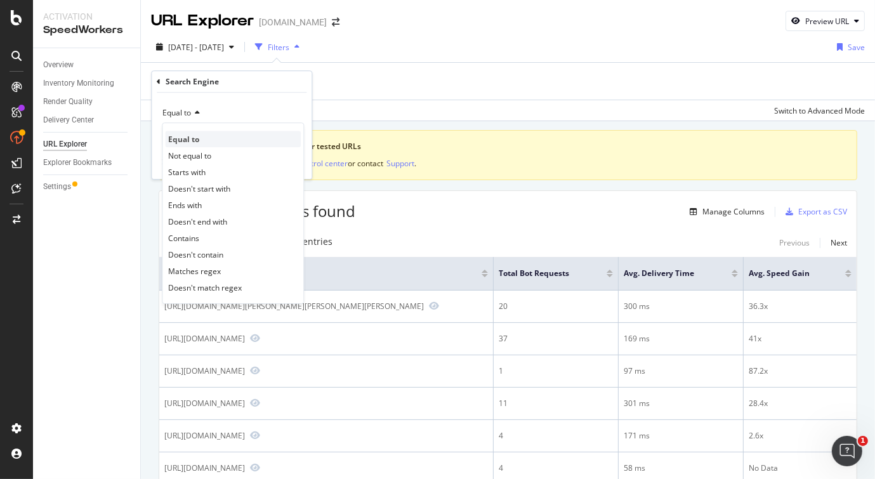
click at [211, 137] on div "Equal to" at bounding box center [233, 139] width 136 height 16
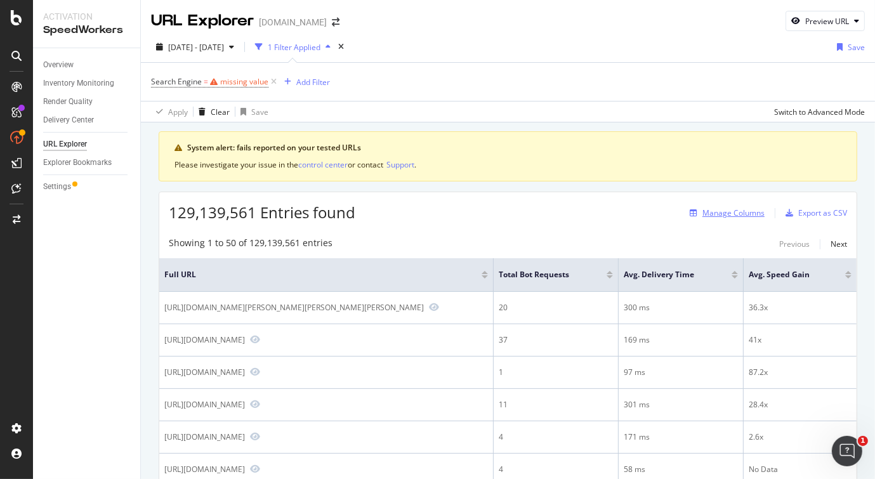
click at [730, 210] on div "Manage Columns" at bounding box center [733, 213] width 62 height 11
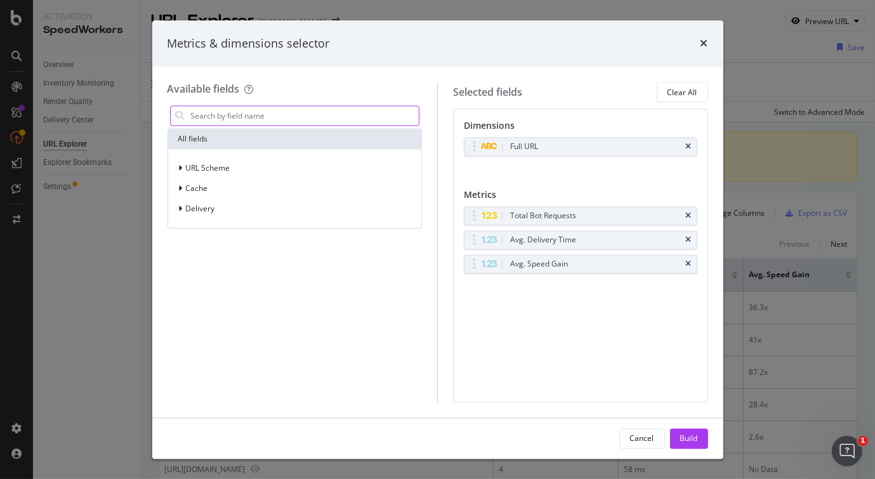
click at [281, 114] on input "modal" at bounding box center [305, 116] width 230 height 19
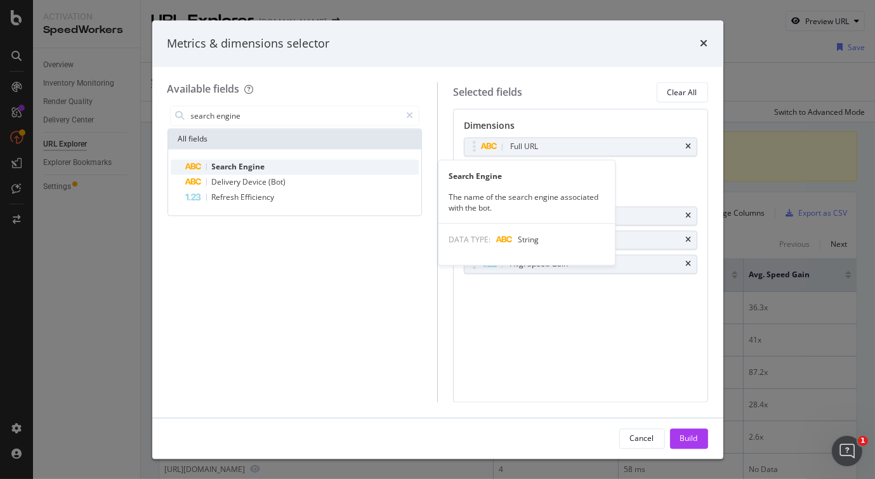
click at [253, 168] on span "Engine" at bounding box center [252, 167] width 26 height 11
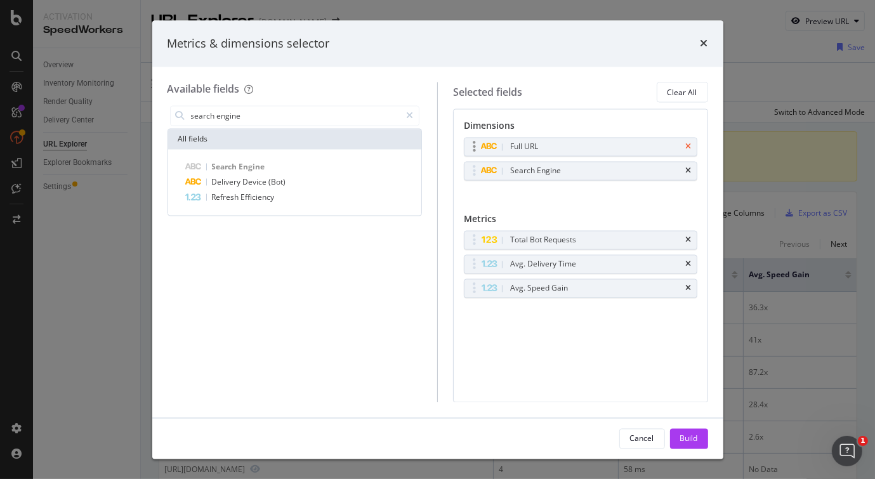
click at [687, 146] on icon "times" at bounding box center [689, 147] width 6 height 8
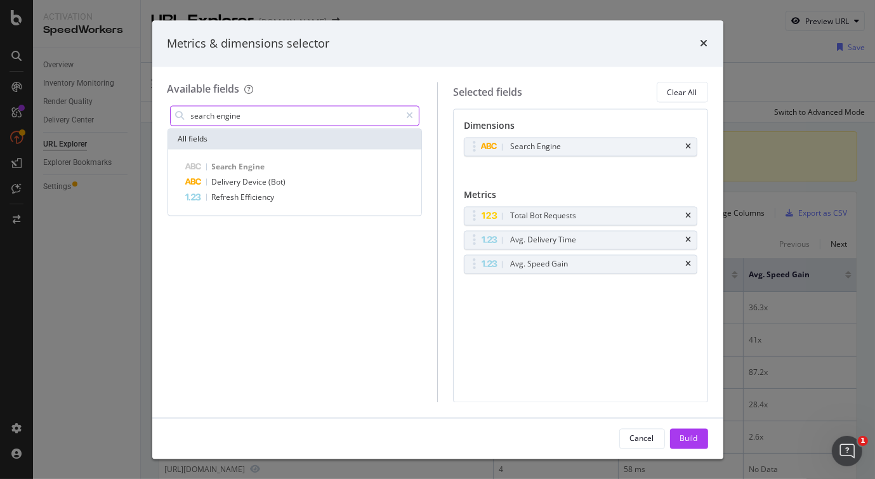
click at [250, 119] on input "search engine" at bounding box center [295, 116] width 211 height 19
type input "ai"
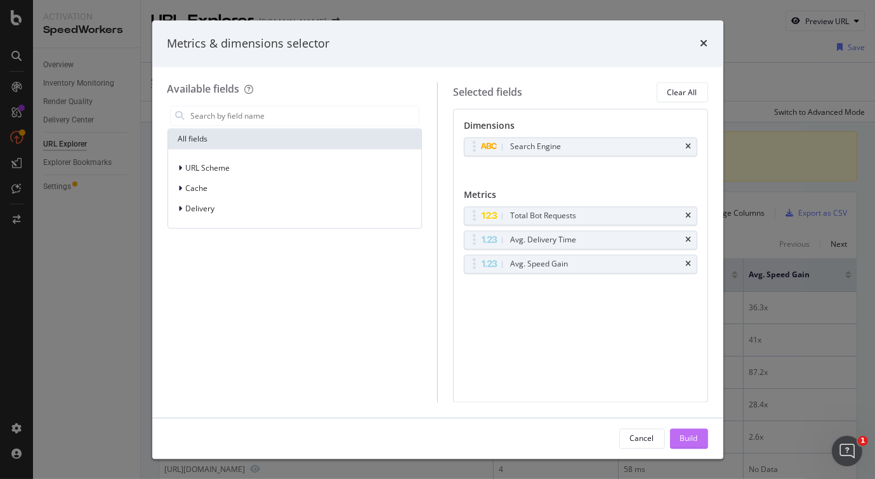
click at [693, 442] on div "Build" at bounding box center [689, 438] width 18 height 11
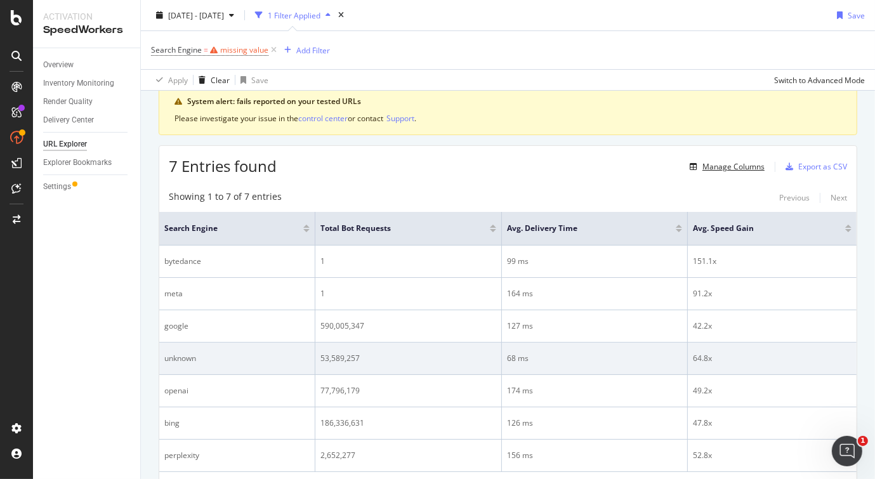
scroll to position [110, 0]
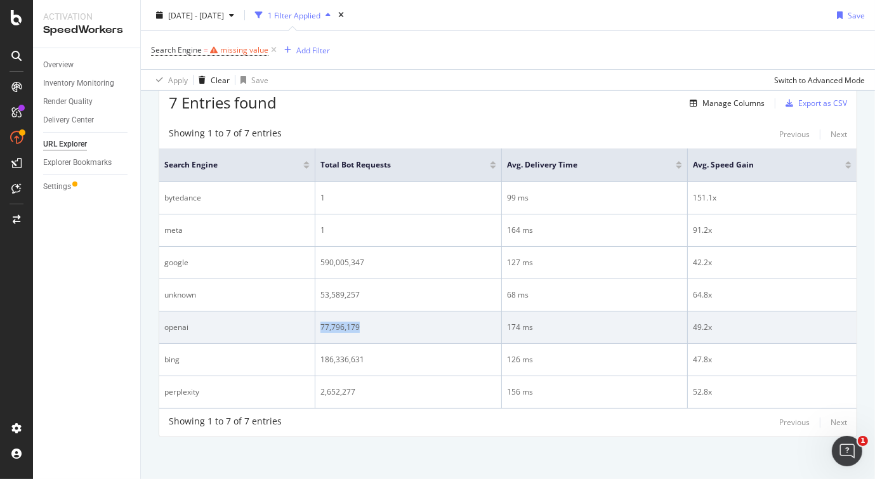
drag, startPoint x: 356, startPoint y: 329, endPoint x: 310, endPoint y: 331, distance: 45.7
click at [310, 331] on tr "openai 77,796,179 174 ms 49.2x" at bounding box center [507, 328] width 697 height 32
copy tr "77,796,179"
click at [385, 329] on div "77,796,179" at bounding box center [408, 327] width 176 height 11
drag, startPoint x: 382, startPoint y: 330, endPoint x: 315, endPoint y: 329, distance: 66.6
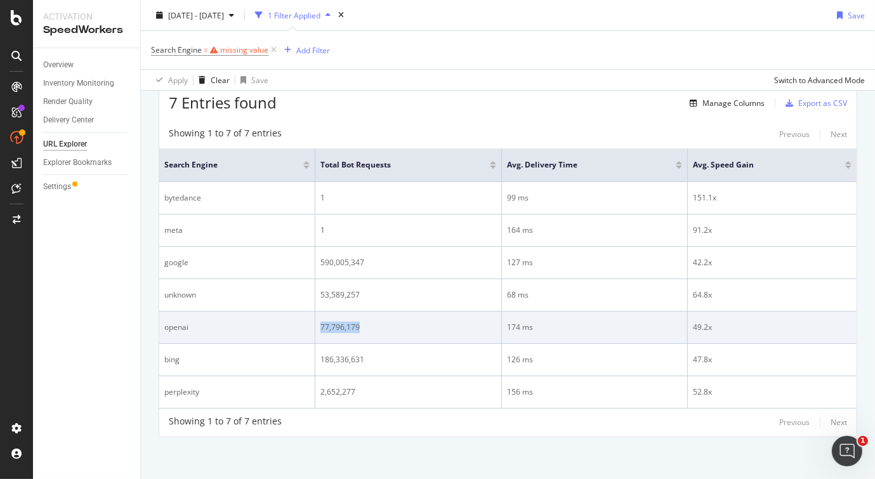
click at [315, 329] on td "77,796,179" at bounding box center [408, 328] width 187 height 32
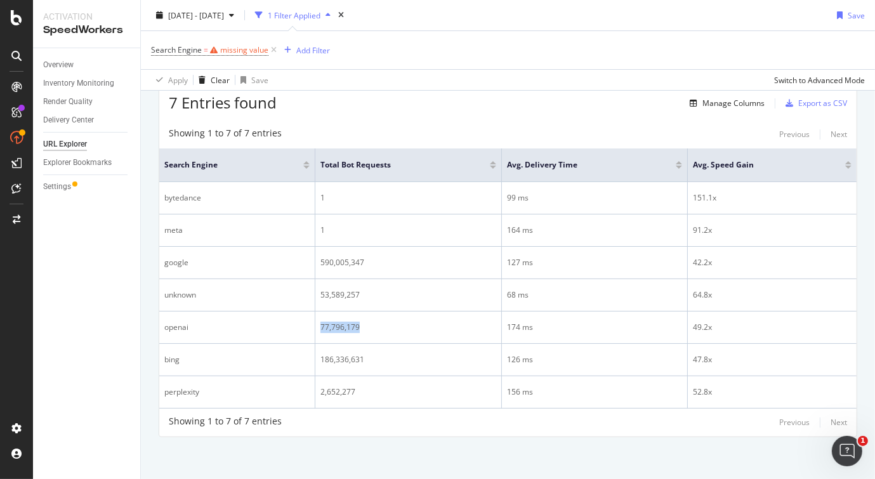
copy div "77,796,179"
click at [492, 116] on div "7 Entries found Manage Columns Export as CSV Showing 1 to 7 of 7 entries Previo…" at bounding box center [508, 259] width 699 height 355
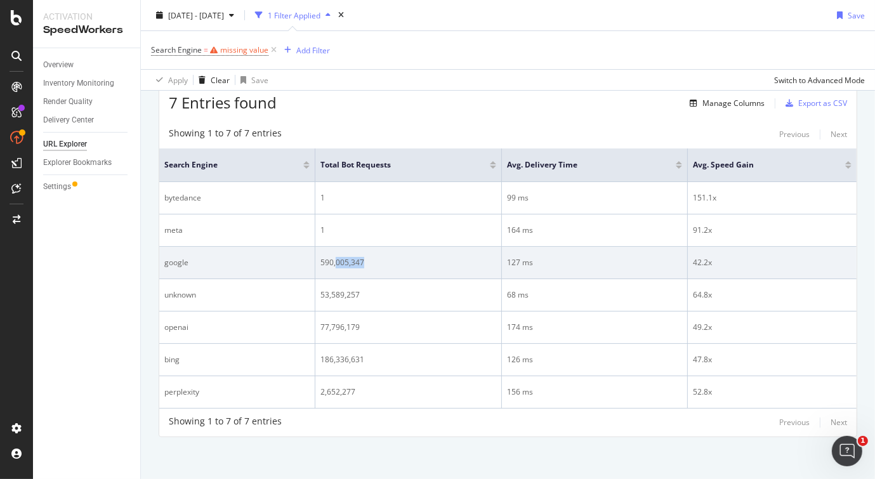
drag, startPoint x: 364, startPoint y: 261, endPoint x: 335, endPoint y: 261, distance: 29.2
click at [335, 261] on div "590,005,347" at bounding box center [408, 262] width 176 height 11
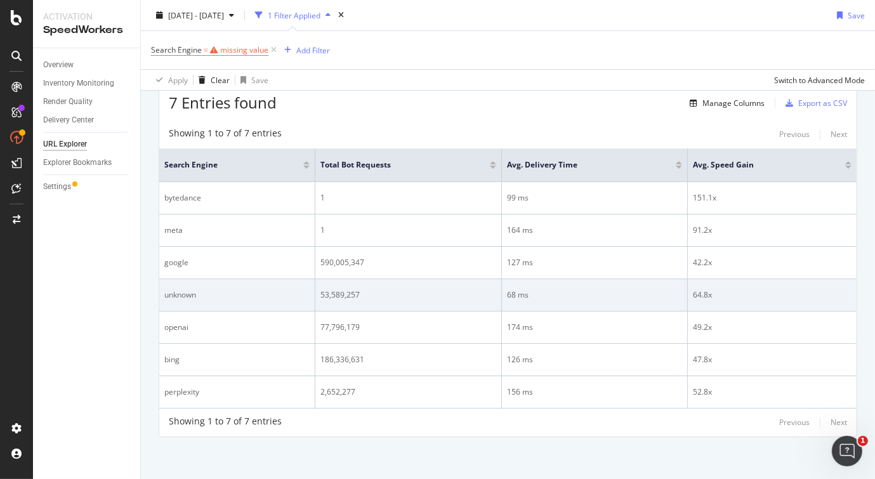
click at [368, 295] on div "53,589,257" at bounding box center [408, 294] width 176 height 11
drag, startPoint x: 334, startPoint y: 296, endPoint x: 301, endPoint y: 296, distance: 33.0
click at [301, 296] on tr "unknown 53,589,257 68 ms 64.8x" at bounding box center [507, 295] width 697 height 32
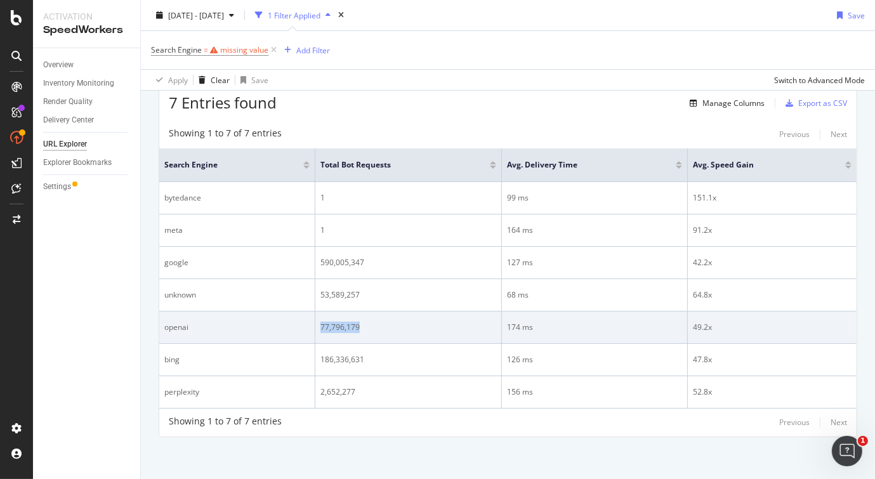
drag, startPoint x: 358, startPoint y: 326, endPoint x: 305, endPoint y: 327, distance: 53.3
click at [305, 327] on tr "openai 77,796,179 174 ms 49.2x" at bounding box center [507, 328] width 697 height 32
copy tr "77,796,179"
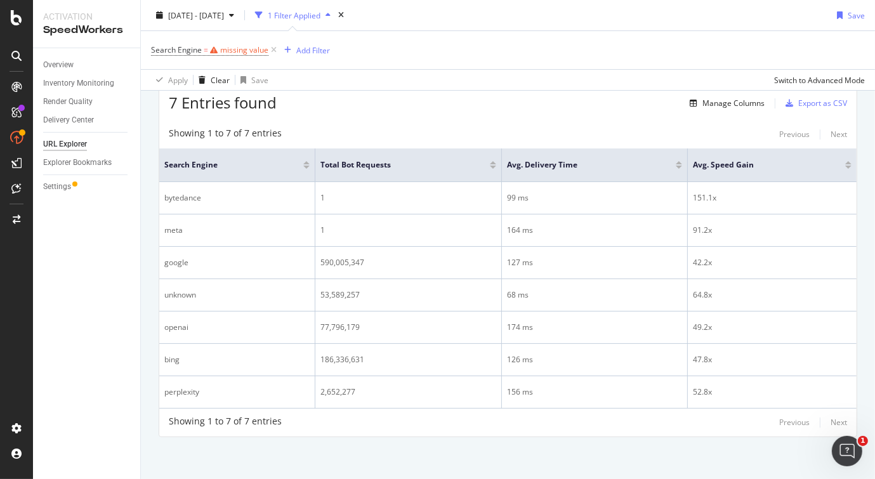
click at [491, 42] on div "Search Engine = missing value Add Filter" at bounding box center [508, 50] width 714 height 38
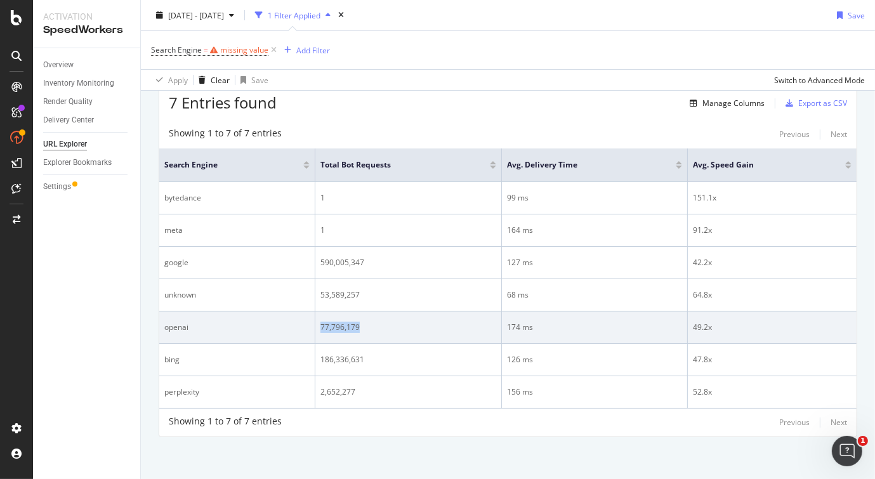
drag, startPoint x: 355, startPoint y: 319, endPoint x: 315, endPoint y: 323, distance: 40.2
click at [315, 323] on td "77,796,179" at bounding box center [408, 328] width 187 height 32
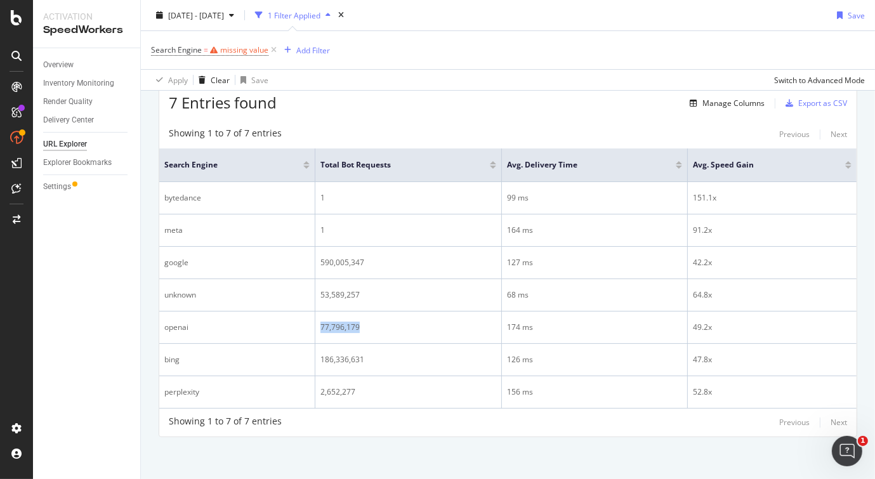
copy div "77,796,179"
click at [524, 116] on div "7 Entries found Manage Columns Export as CSV Showing 1 to 7 of 7 entries Previo…" at bounding box center [508, 259] width 699 height 355
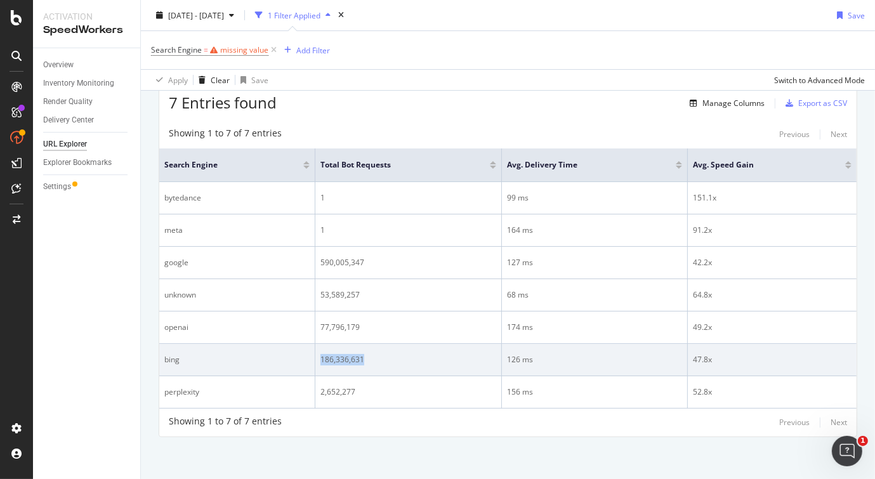
drag, startPoint x: 366, startPoint y: 357, endPoint x: 315, endPoint y: 357, distance: 50.1
click at [315, 357] on td "186,336,631" at bounding box center [408, 360] width 187 height 32
copy div "186,336,631"
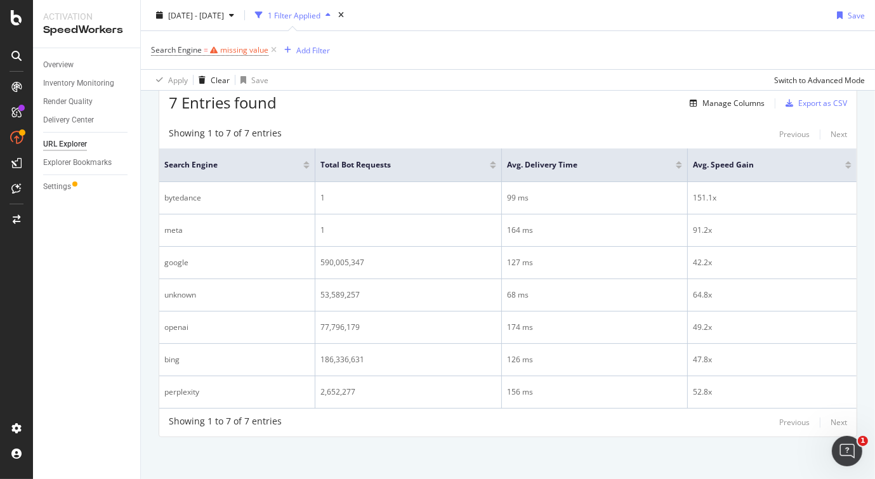
click at [506, 122] on div "Showing 1 to 7 of 7 entries Previous Next Search Engine Total Bot Requests Avg.…" at bounding box center [507, 279] width 697 height 316
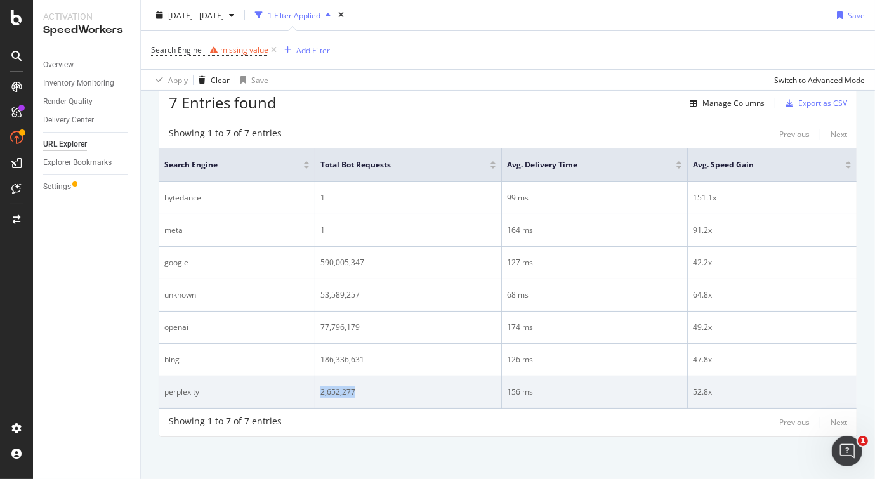
drag, startPoint x: 357, startPoint y: 394, endPoint x: 320, endPoint y: 393, distance: 36.8
click at [320, 393] on div "2,652,277" at bounding box center [408, 391] width 176 height 11
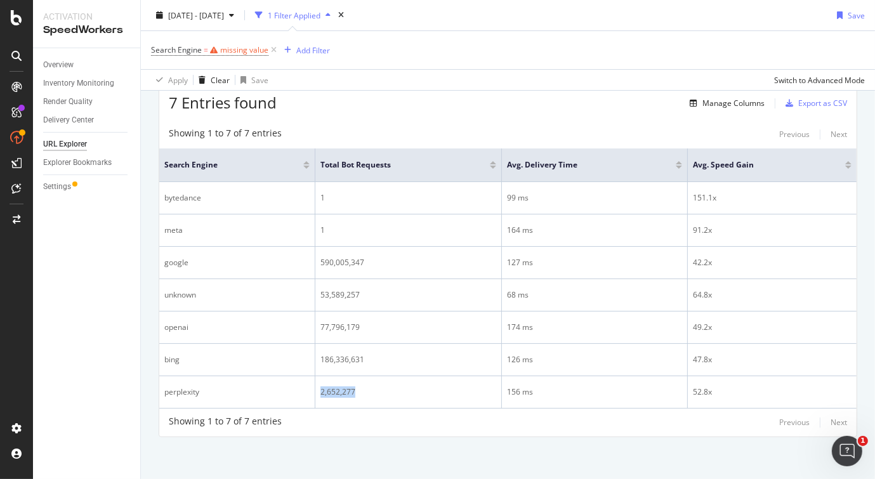
copy div "2,652,277"
drag, startPoint x: 516, startPoint y: 117, endPoint x: 505, endPoint y: 83, distance: 35.9
click at [516, 117] on div "7 Entries found Manage Columns Export as CSV Showing 1 to 7 of 7 entries Previo…" at bounding box center [508, 259] width 699 height 355
click at [502, 114] on div "7 Entries found Manage Columns Export as CSV Showing 1 to 7 of 7 entries Previo…" at bounding box center [508, 259] width 699 height 355
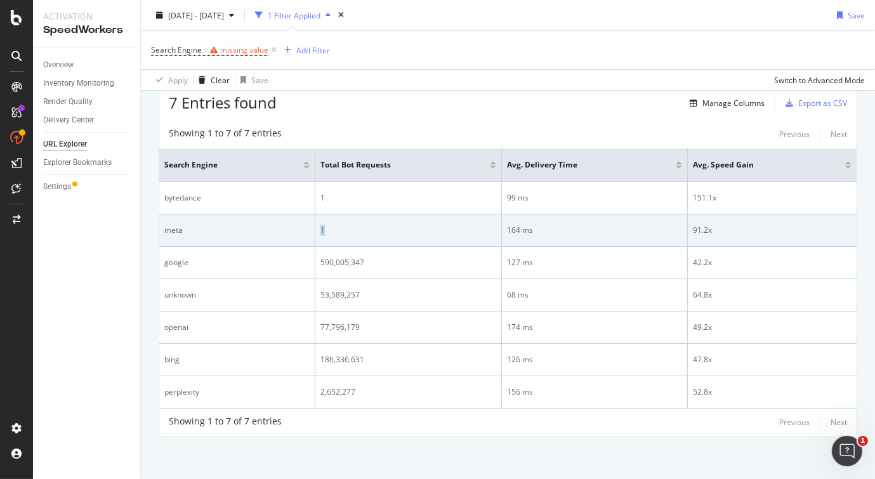
drag, startPoint x: 341, startPoint y: 231, endPoint x: 319, endPoint y: 227, distance: 22.7
click at [320, 227] on div "1" at bounding box center [408, 230] width 176 height 11
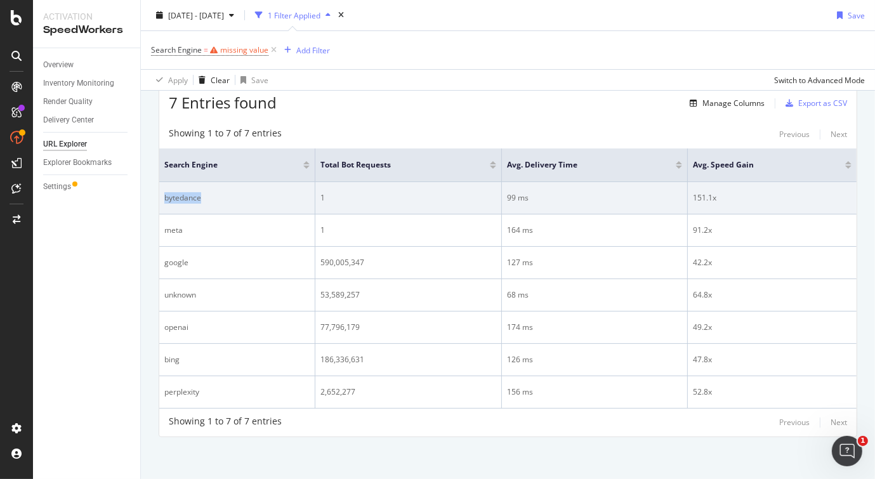
drag, startPoint x: 212, startPoint y: 193, endPoint x: 166, endPoint y: 193, distance: 46.3
click at [166, 193] on div "bytedance" at bounding box center [236, 197] width 145 height 11
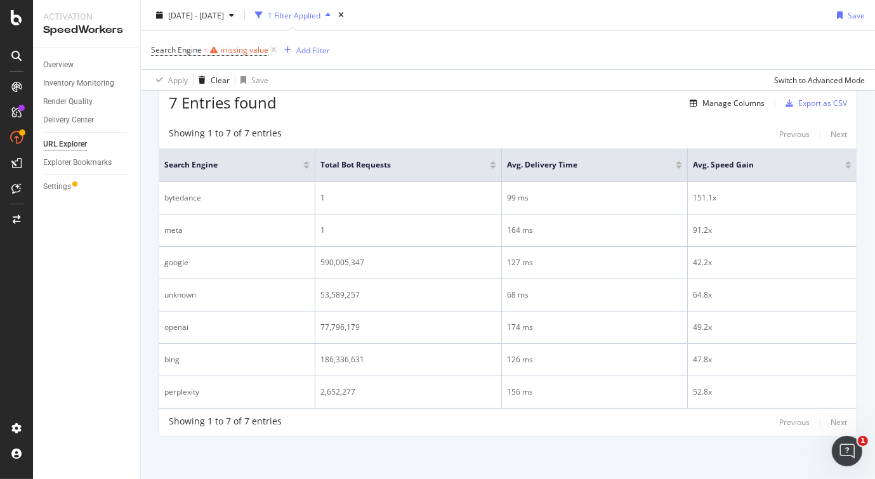
click at [536, 101] on div "7 Entries found Manage Columns Export as CSV" at bounding box center [507, 97] width 697 height 31
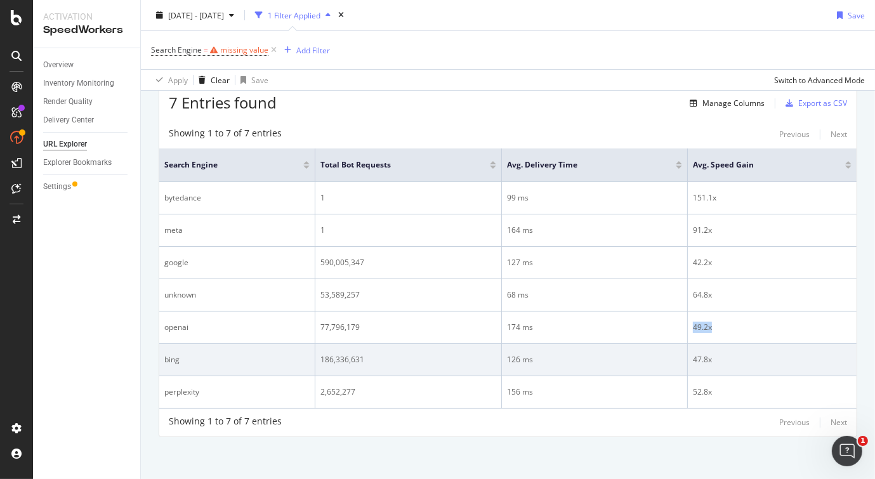
drag, startPoint x: 696, startPoint y: 326, endPoint x: 677, endPoint y: 360, distance: 39.2
click at [688, 320] on td "49.2x" at bounding box center [772, 328] width 169 height 32
copy div "49.2x"
click at [710, 361] on div "47.8x" at bounding box center [772, 359] width 159 height 11
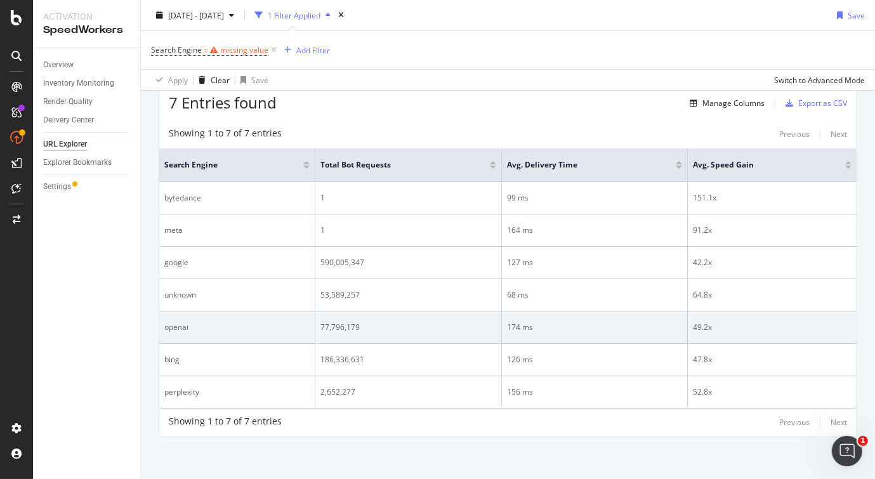
click at [737, 322] on div "49.2x" at bounding box center [772, 327] width 159 height 11
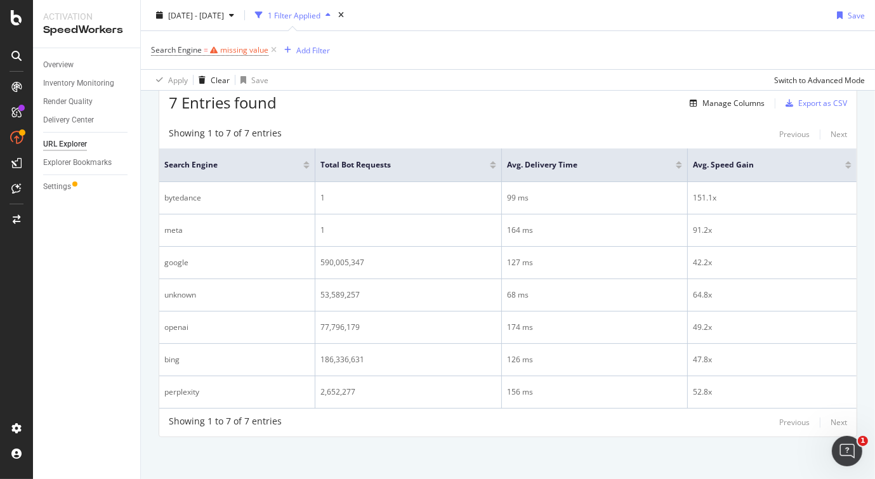
scroll to position [0, 0]
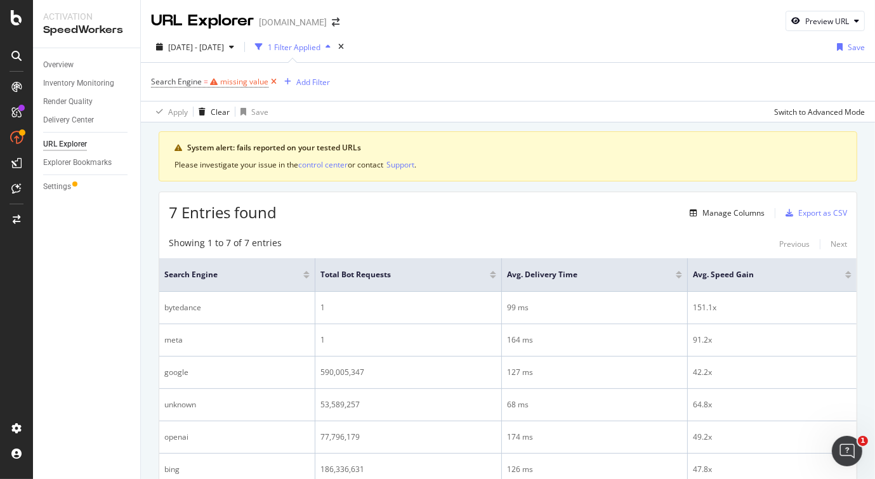
click at [270, 81] on icon at bounding box center [273, 82] width 11 height 13
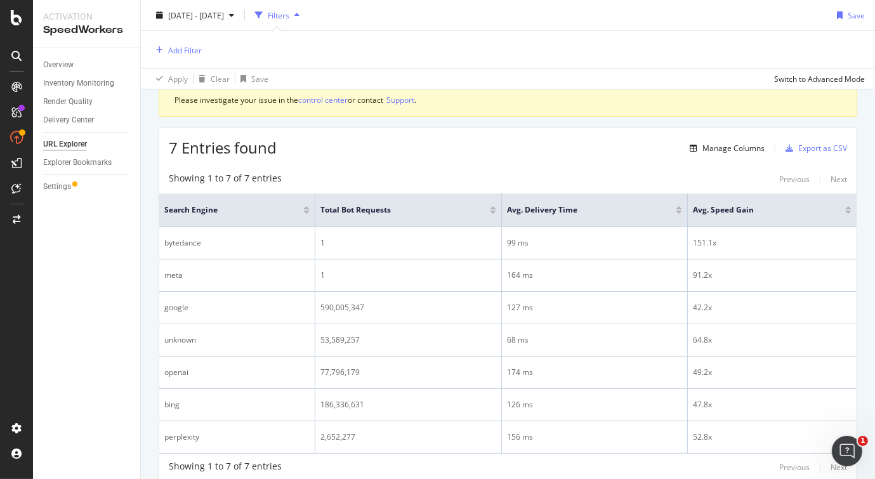
scroll to position [108, 0]
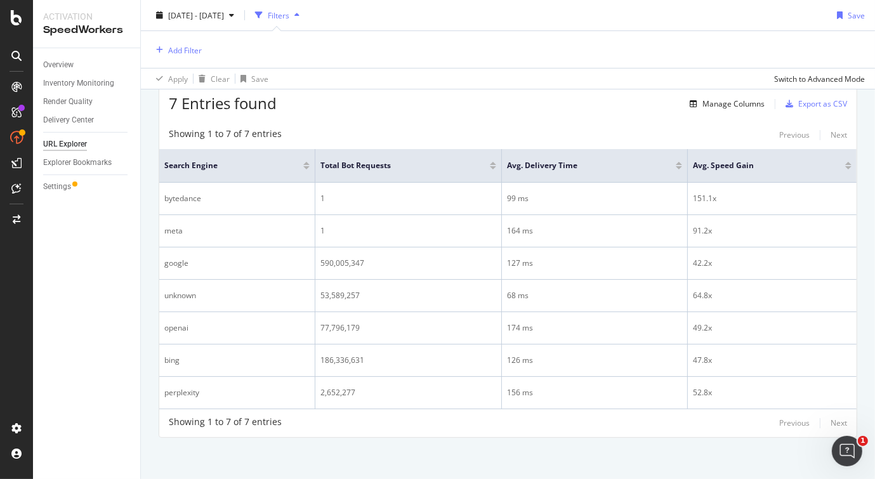
click at [457, 121] on div "Showing 1 to 7 of 7 entries Previous Next Search Engine Total Bot Requests Avg.…" at bounding box center [507, 279] width 697 height 316
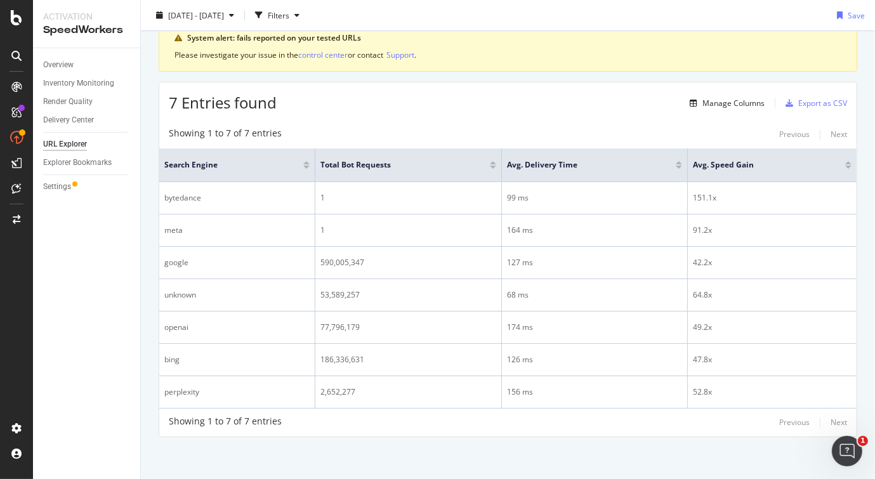
scroll to position [0, 0]
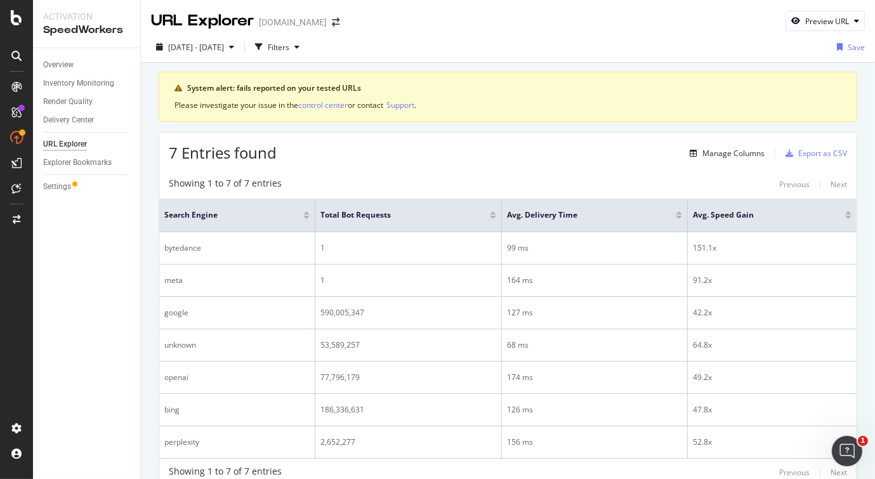
drag, startPoint x: 396, startPoint y: 155, endPoint x: 346, endPoint y: 155, distance: 49.5
click at [395, 155] on div "7 Entries found Manage Columns Export as CSV" at bounding box center [507, 148] width 697 height 31
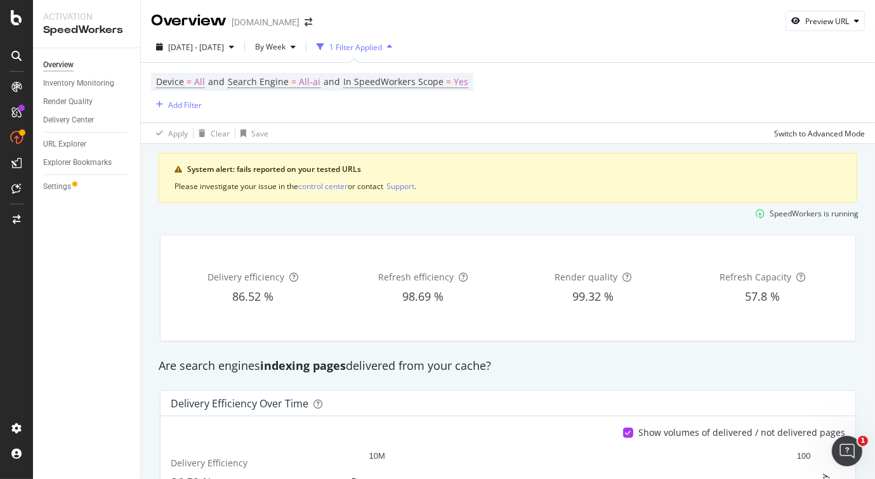
scroll to position [127, 0]
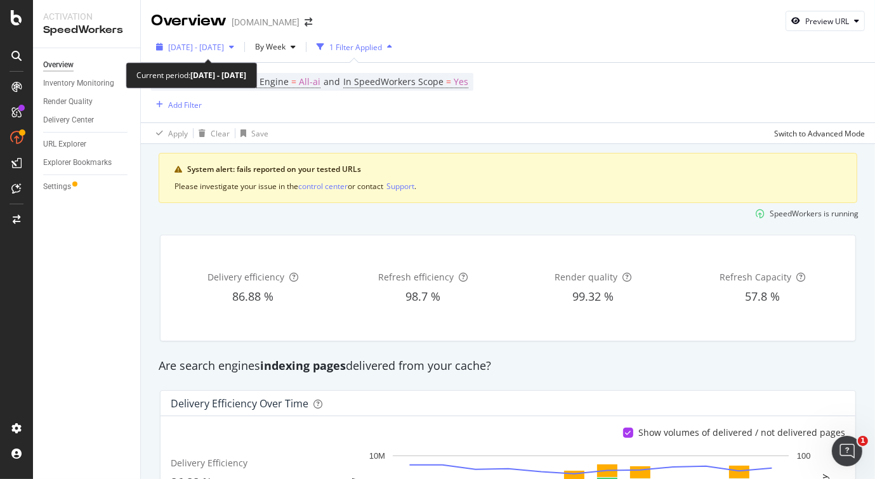
click at [224, 47] on span "[DATE] - [DATE]" at bounding box center [196, 47] width 56 height 11
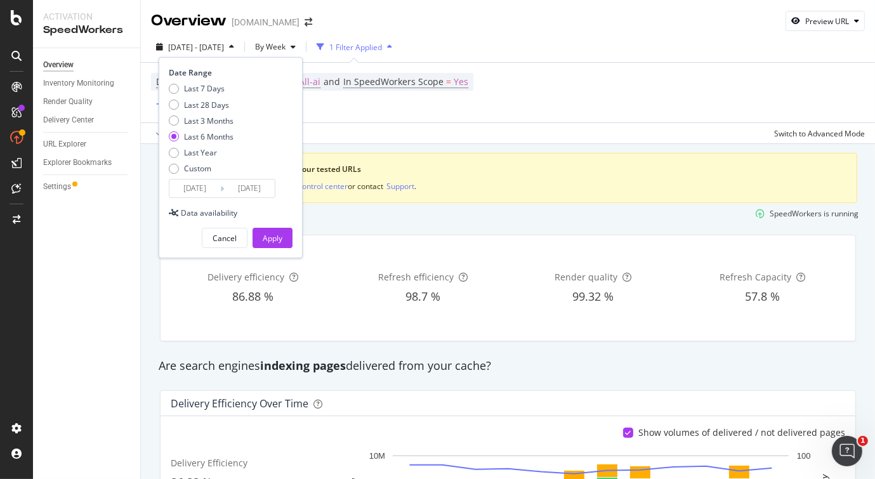
click at [205, 140] on div "Last 6 Months" at bounding box center [208, 136] width 49 height 11
click at [277, 235] on div "Apply" at bounding box center [273, 238] width 20 height 11
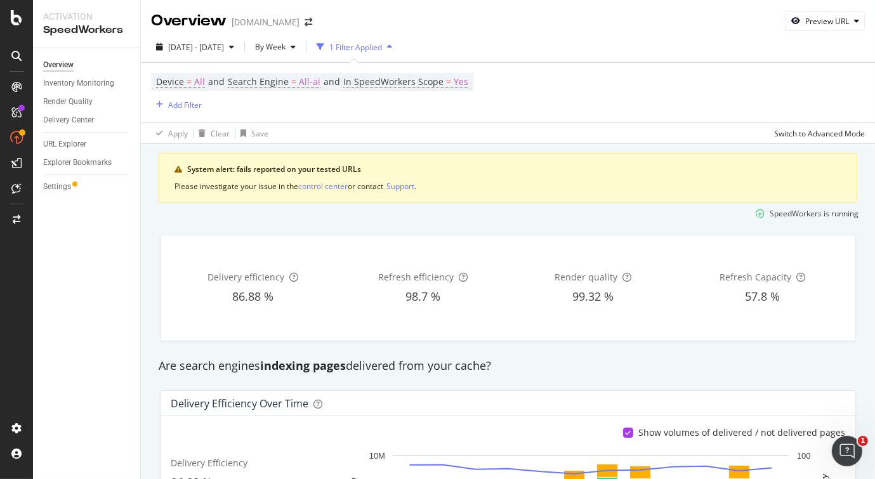
click at [426, 110] on div "Device = All and Search Engine = All-ai and In SpeedWorkers Scope = Yes Add Fil…" at bounding box center [312, 92] width 322 height 39
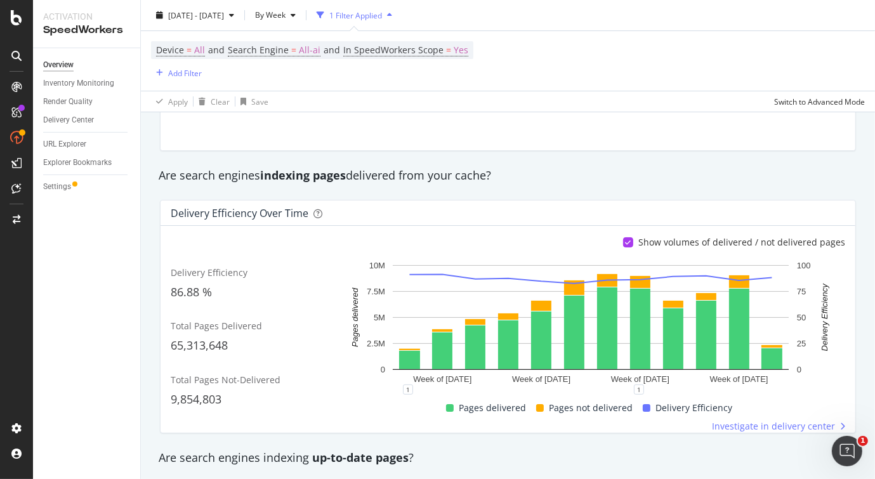
scroll to position [127, 0]
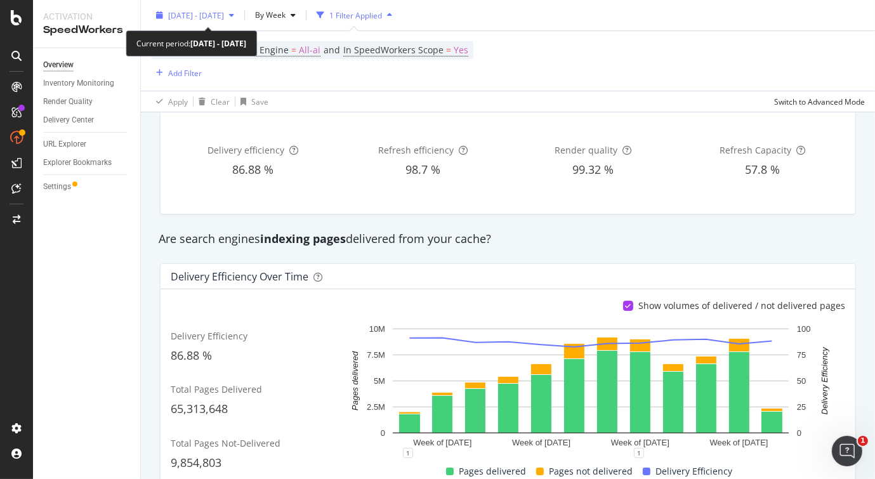
click at [224, 15] on span "[DATE] - [DATE]" at bounding box center [196, 15] width 56 height 11
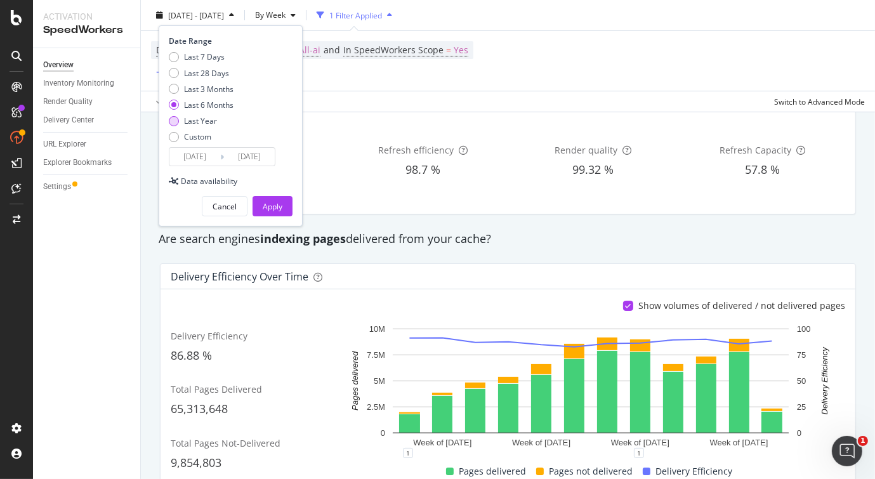
drag, startPoint x: 208, startPoint y: 119, endPoint x: 224, endPoint y: 134, distance: 22.0
click at [208, 119] on div "Last Year" at bounding box center [200, 120] width 33 height 11
type input "[DATE]"
click at [276, 192] on div "Cancel Apply" at bounding box center [231, 202] width 124 height 30
click at [277, 201] on div "Apply" at bounding box center [273, 206] width 20 height 11
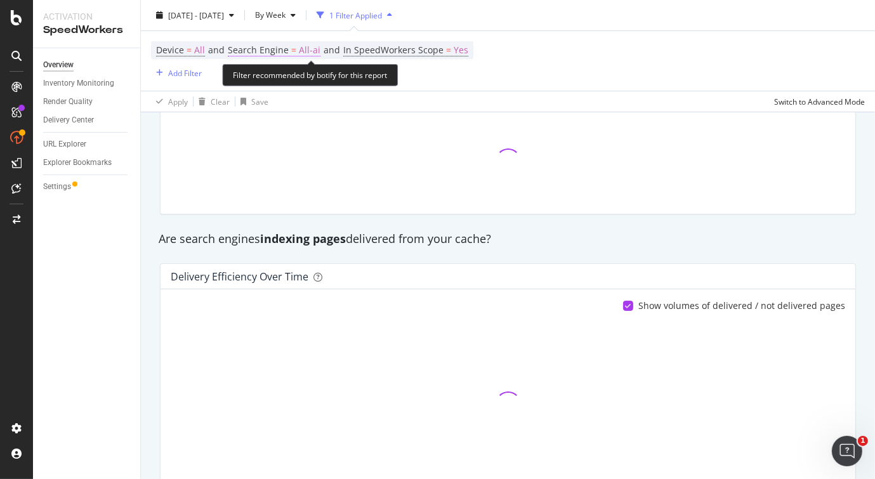
click at [307, 50] on span "All-ai" at bounding box center [310, 50] width 22 height 18
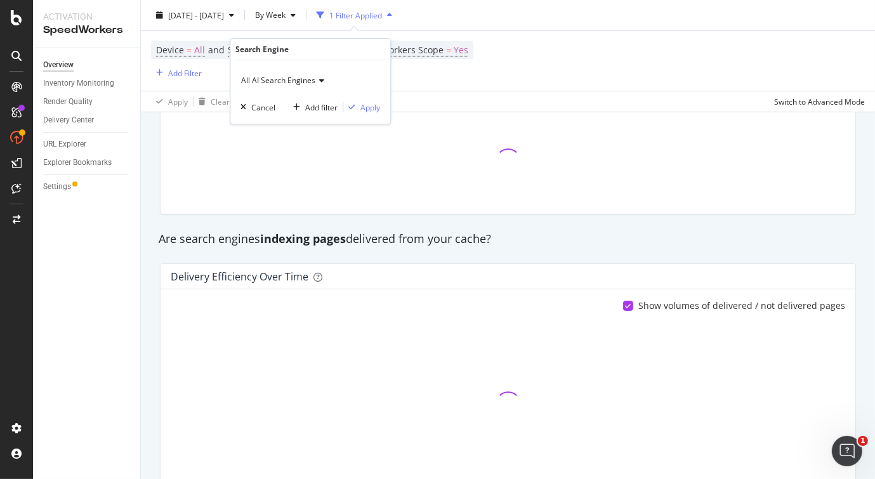
click at [300, 81] on span "All AI Search Engines" at bounding box center [278, 80] width 74 height 11
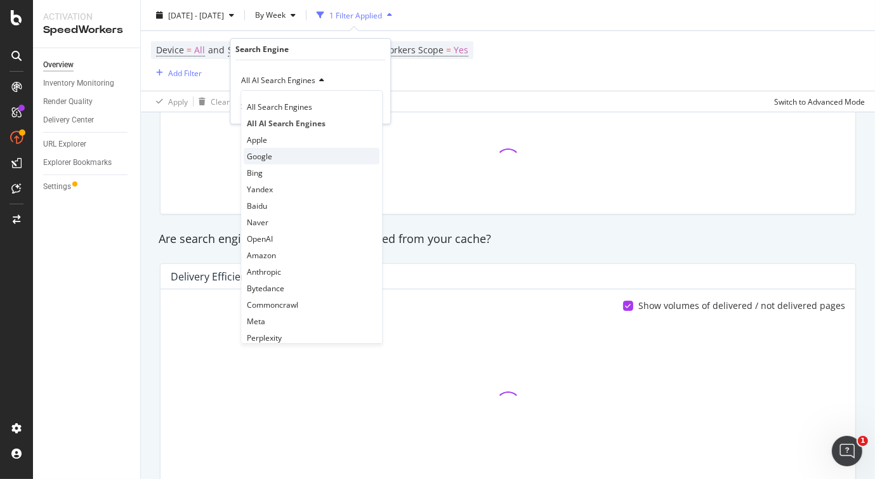
click at [270, 157] on span "Google" at bounding box center [259, 156] width 25 height 11
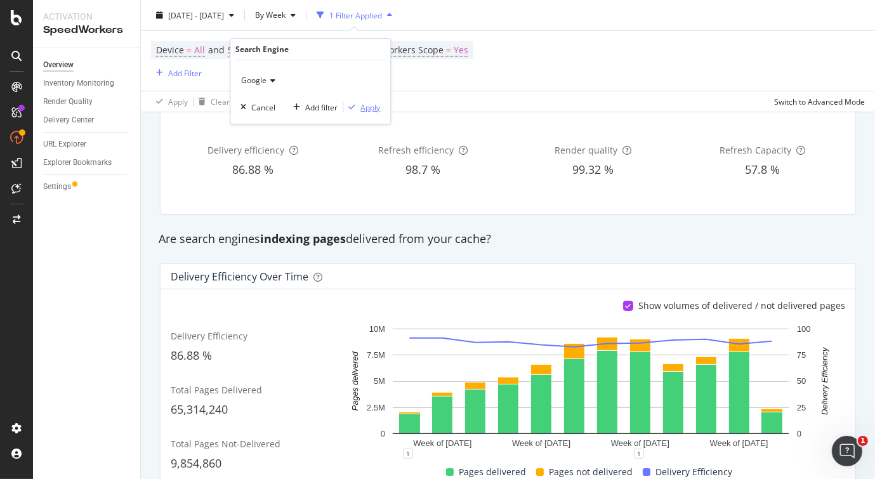
drag, startPoint x: 367, startPoint y: 106, endPoint x: 489, endPoint y: 16, distance: 151.5
click at [368, 106] on div "Apply" at bounding box center [370, 107] width 20 height 11
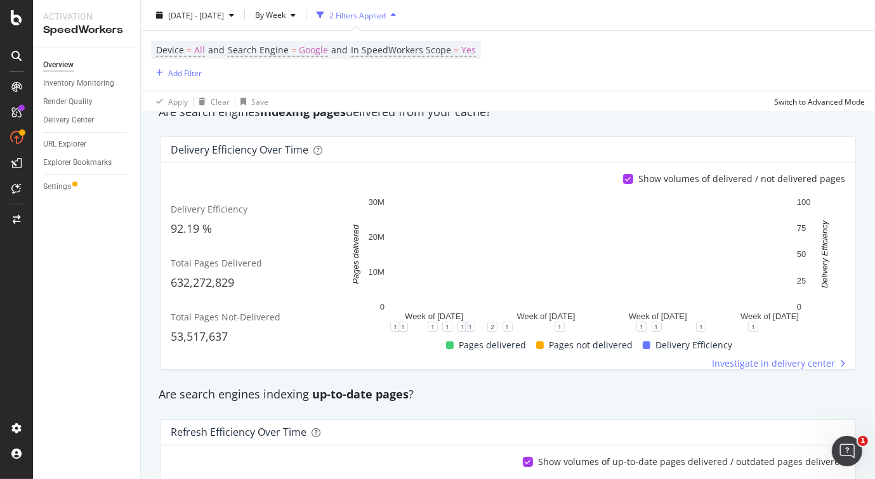
scroll to position [317, 0]
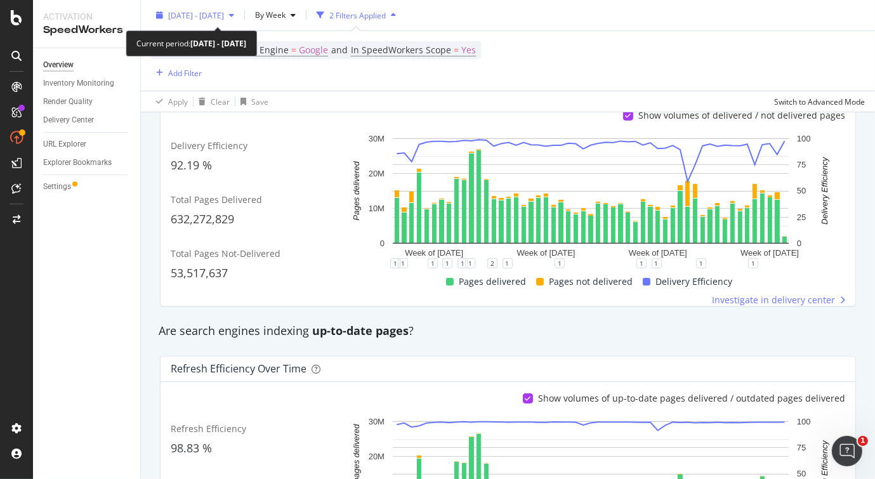
click at [224, 18] on span "[DATE] - [DATE]" at bounding box center [196, 15] width 56 height 11
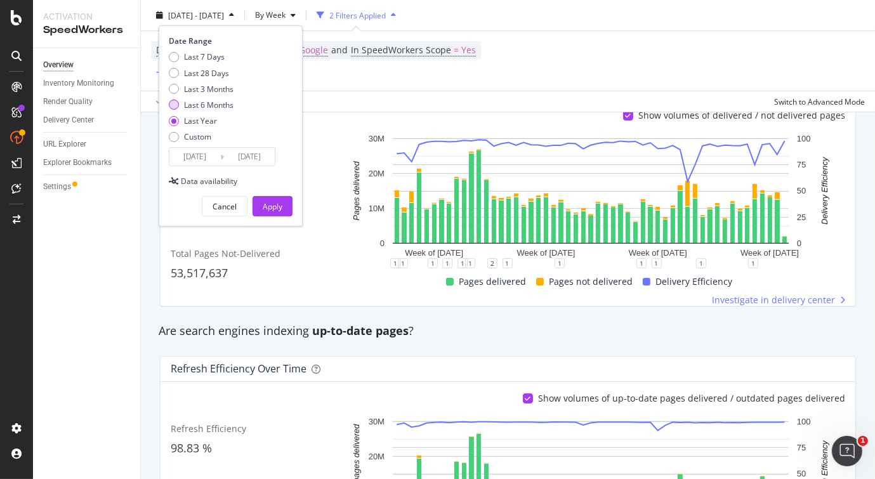
click at [208, 102] on div "Last 6 Months" at bounding box center [208, 105] width 49 height 11
click at [209, 120] on div "Last Year" at bounding box center [200, 120] width 33 height 11
click at [216, 105] on div "Last 6 Months" at bounding box center [208, 105] width 49 height 11
type input "[DATE]"
click at [268, 204] on div "Apply" at bounding box center [273, 206] width 20 height 11
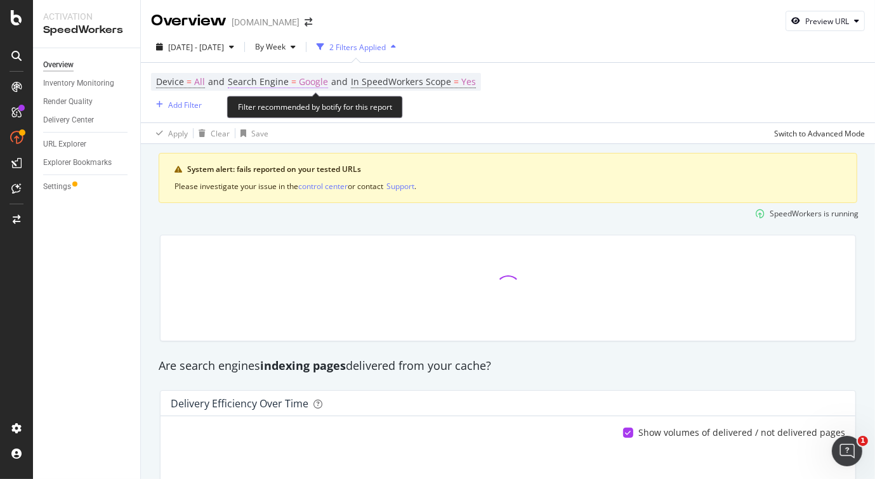
click at [313, 84] on span "Google" at bounding box center [313, 82] width 29 height 18
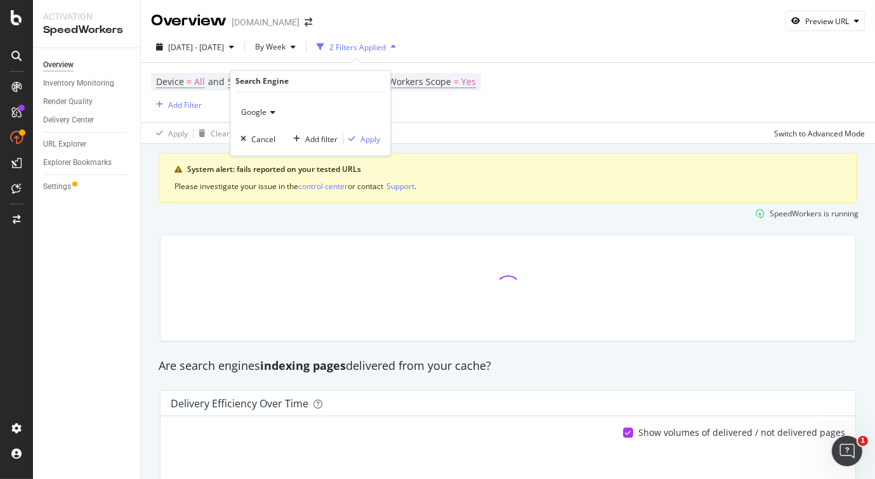
click at [267, 110] on icon at bounding box center [271, 113] width 9 height 8
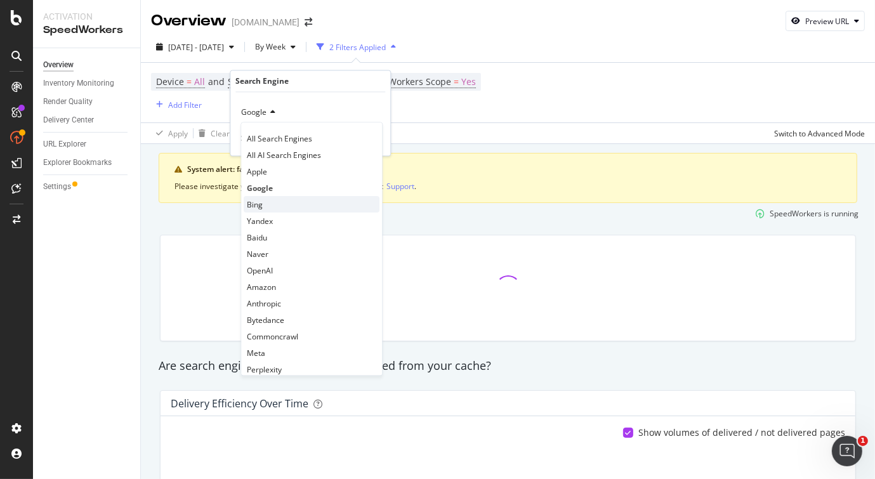
click at [274, 198] on div "Bing" at bounding box center [312, 205] width 136 height 16
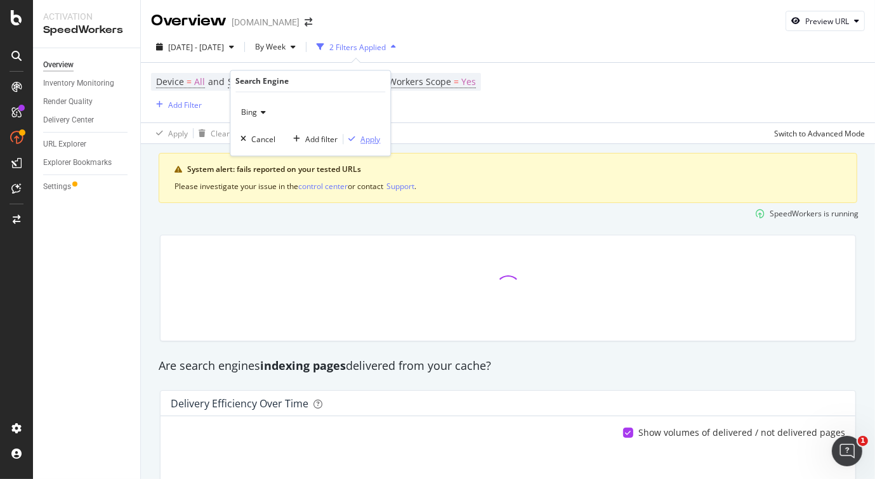
click at [371, 140] on div "Apply" at bounding box center [370, 139] width 20 height 11
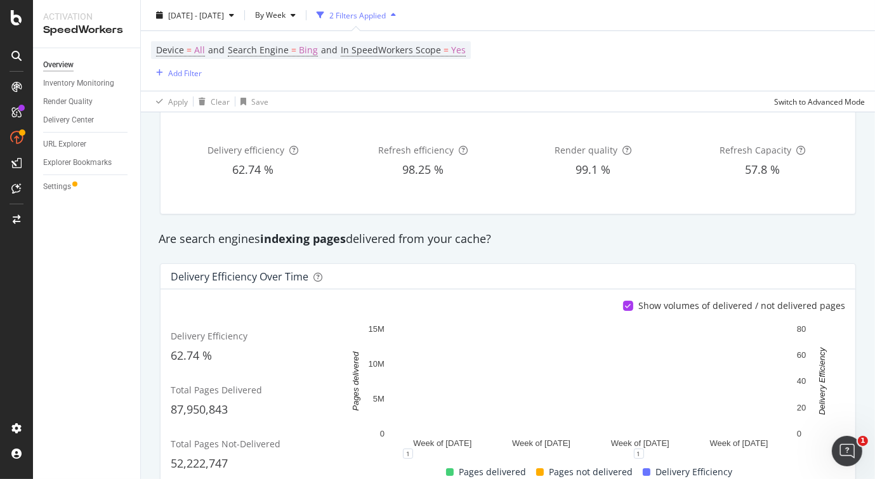
scroll to position [190, 0]
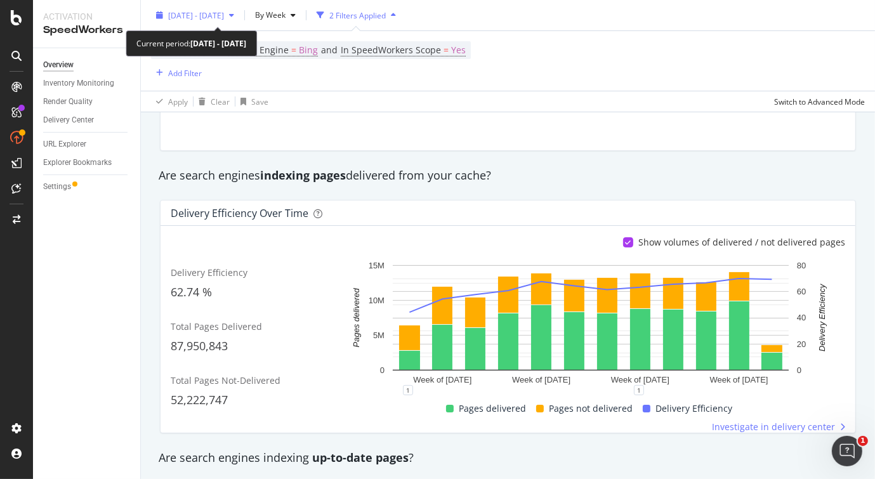
click at [213, 15] on span "[DATE] - [DATE]" at bounding box center [196, 15] width 56 height 11
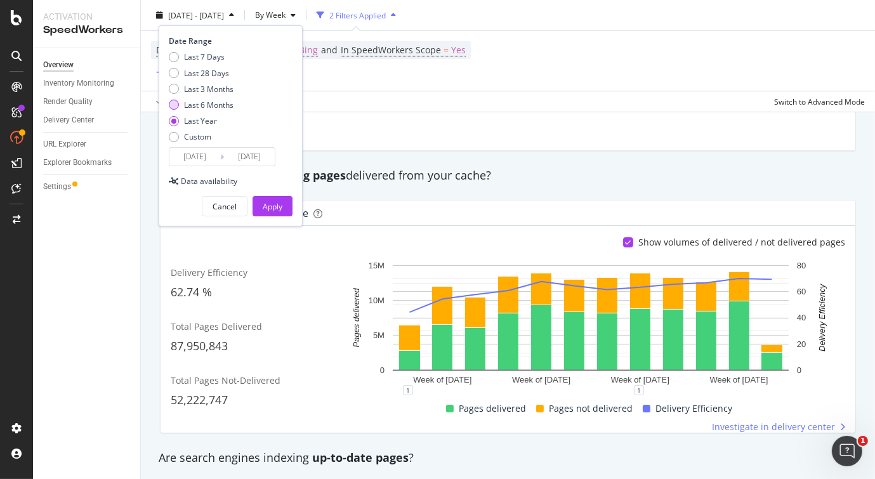
click at [203, 105] on div "Last 6 Months" at bounding box center [208, 105] width 49 height 11
type input "[DATE]"
click at [272, 202] on div "Apply" at bounding box center [273, 206] width 20 height 11
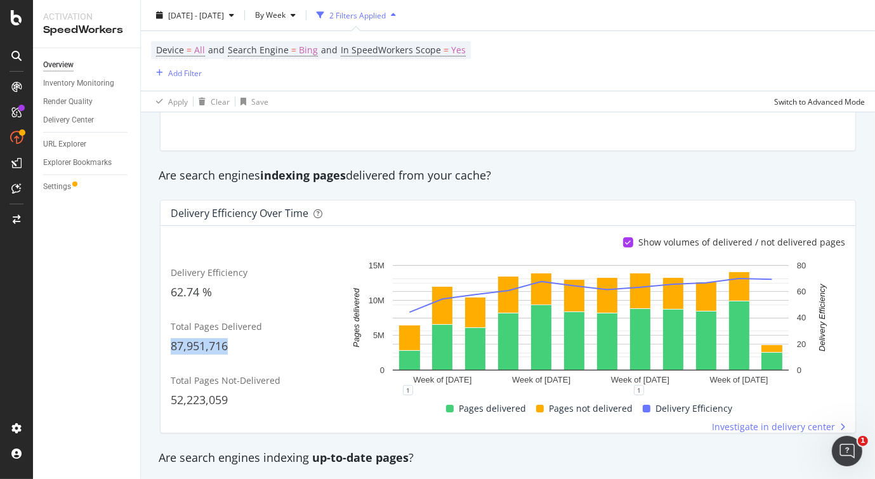
drag, startPoint x: 223, startPoint y: 347, endPoint x: 154, endPoint y: 345, distance: 69.2
click at [154, 345] on div "Delivery Efficiency over time Show volumes of delivered / not delivered pages D…" at bounding box center [507, 317] width 711 height 254
